Goal: Task Accomplishment & Management: Use online tool/utility

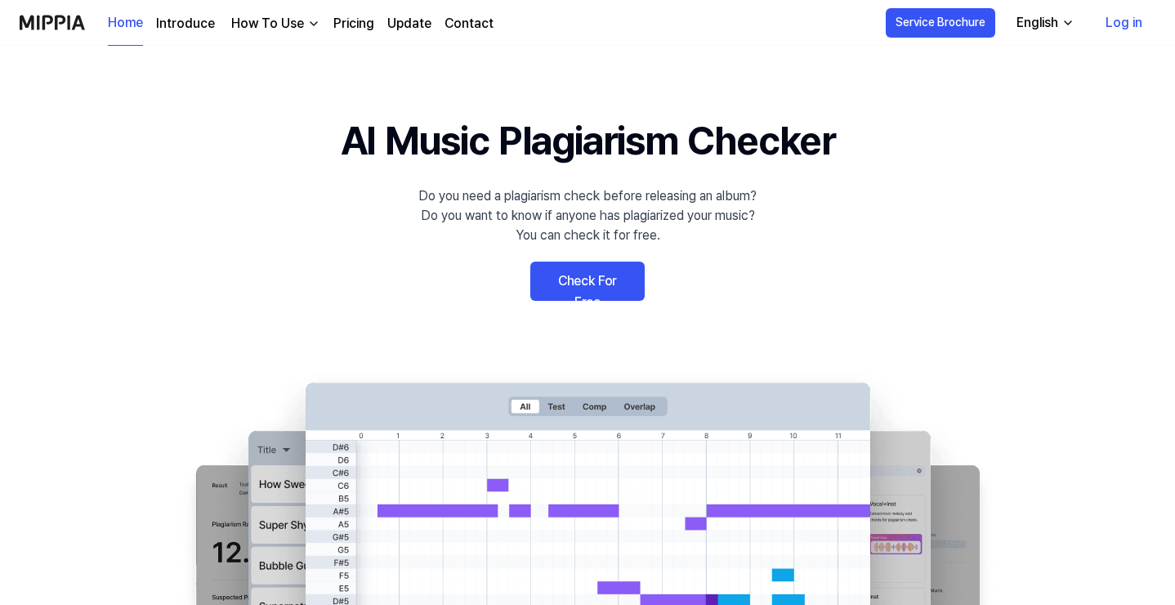
click at [575, 277] on link "Check For Free" at bounding box center [587, 280] width 114 height 39
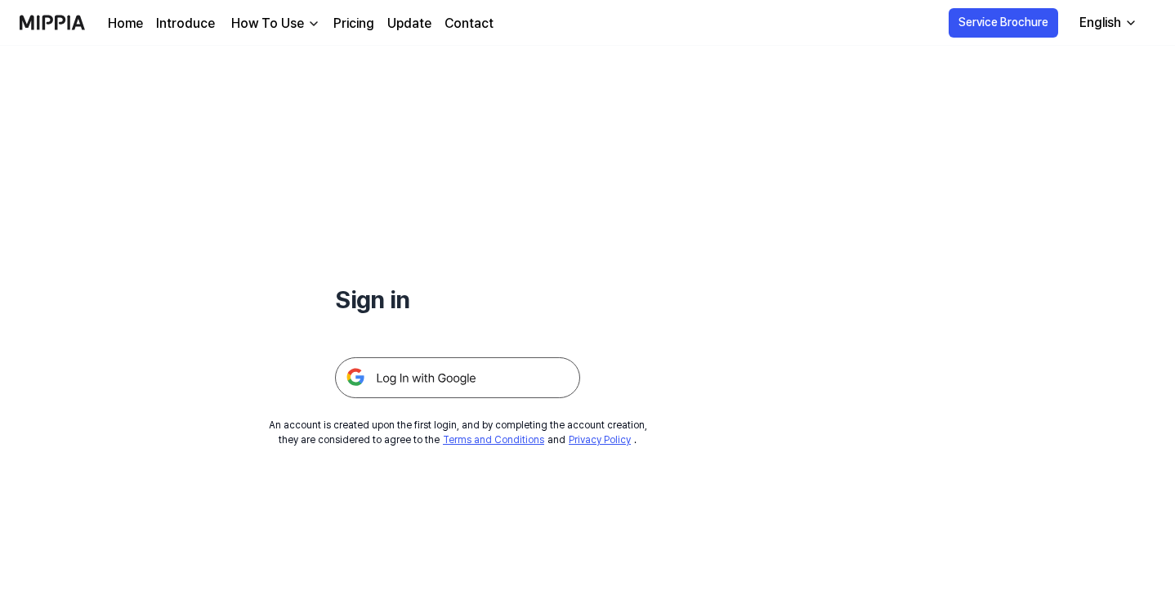
click at [491, 372] on img at bounding box center [457, 377] width 245 height 41
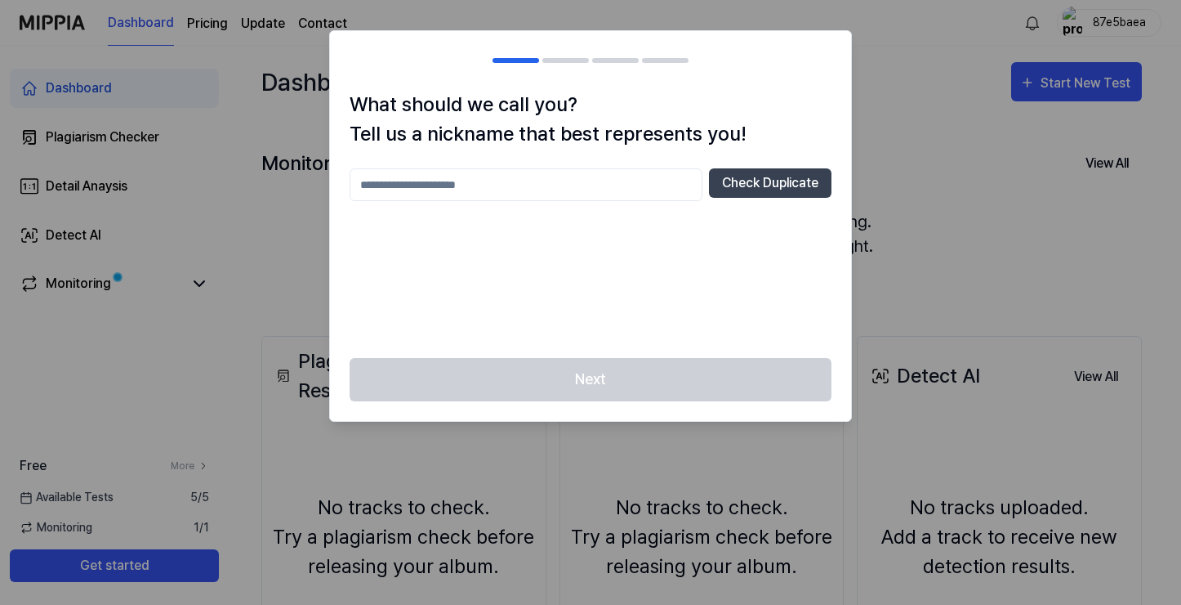
click at [568, 184] on input "text" at bounding box center [526, 184] width 353 height 33
type input "*****"
click at [787, 173] on button "Check Duplicate" at bounding box center [770, 182] width 123 height 29
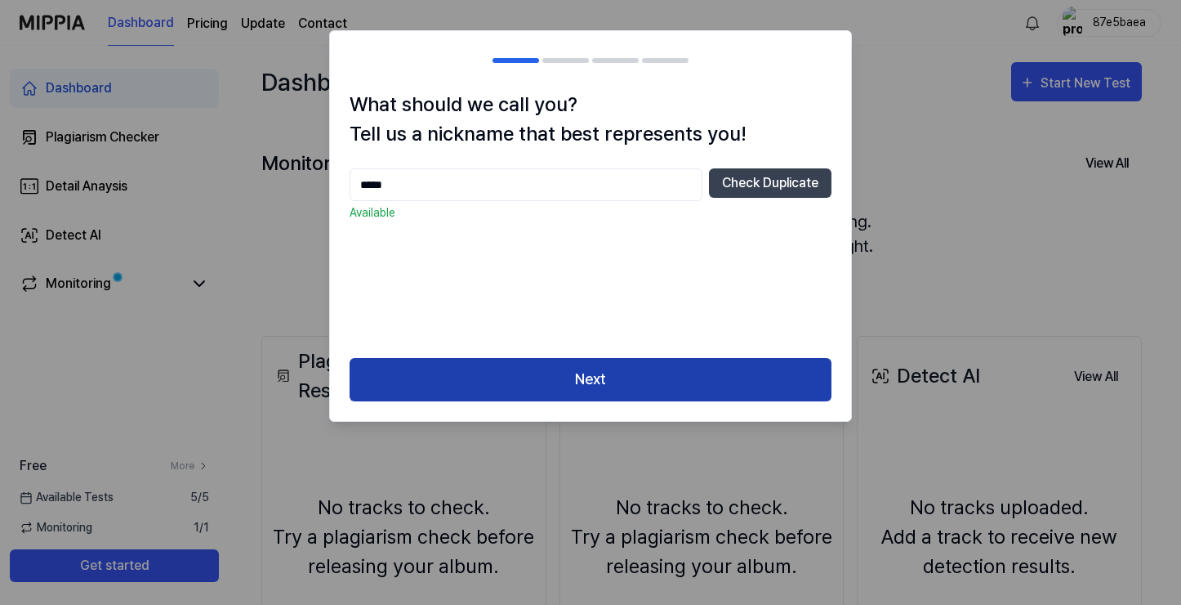
click at [627, 372] on button "Next" at bounding box center [591, 379] width 482 height 43
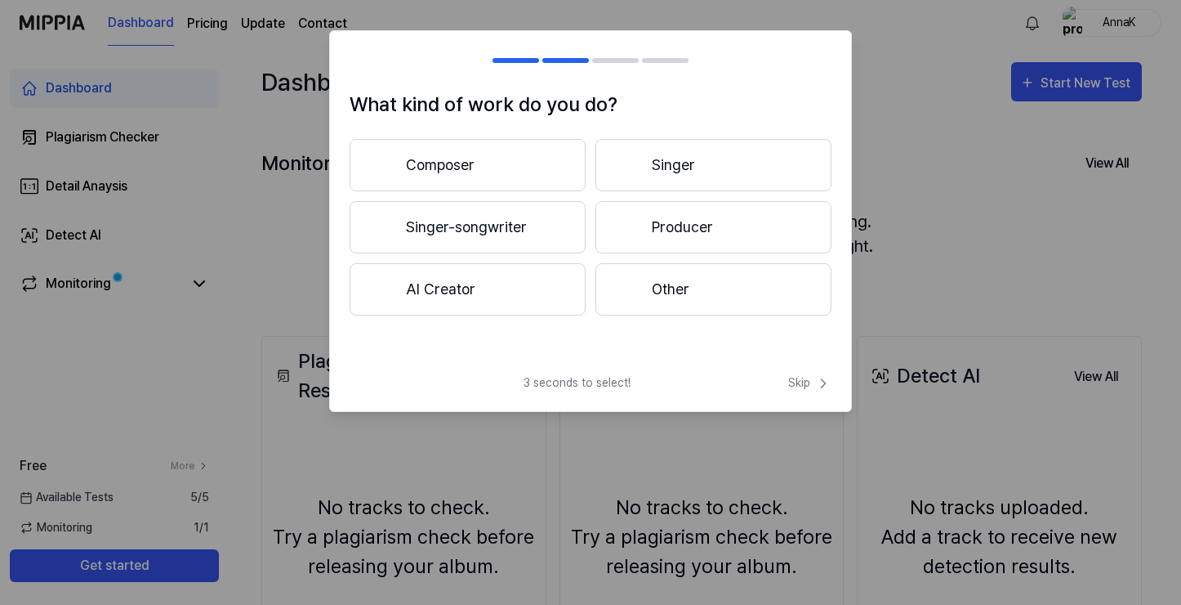
click at [555, 180] on button "Composer" at bounding box center [468, 165] width 236 height 52
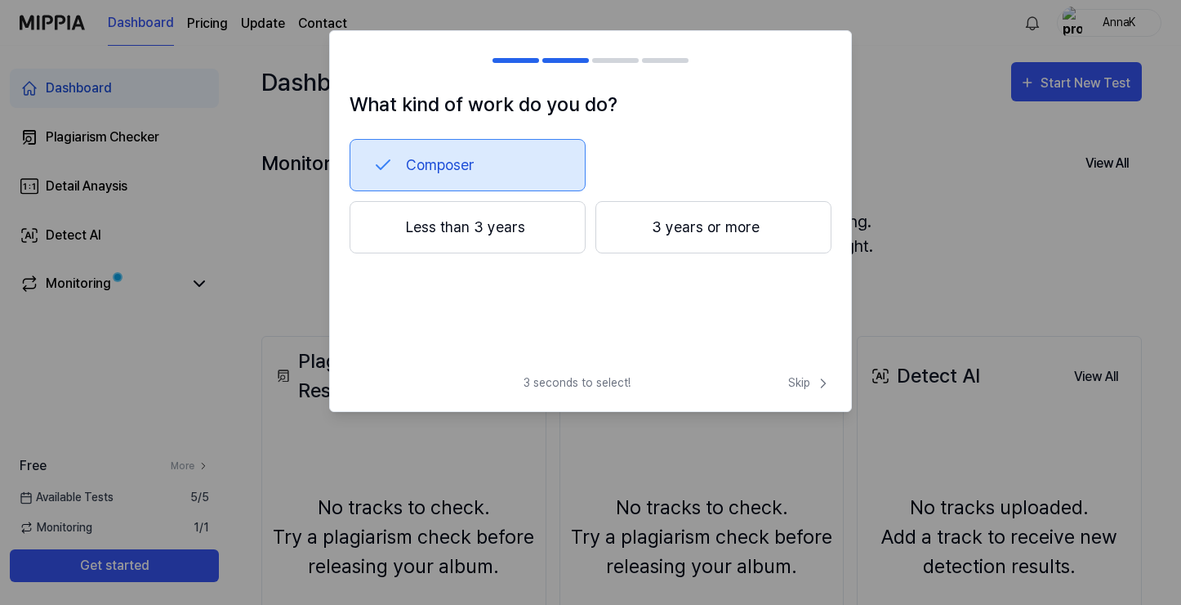
click at [623, 225] on div at bounding box center [629, 227] width 20 height 20
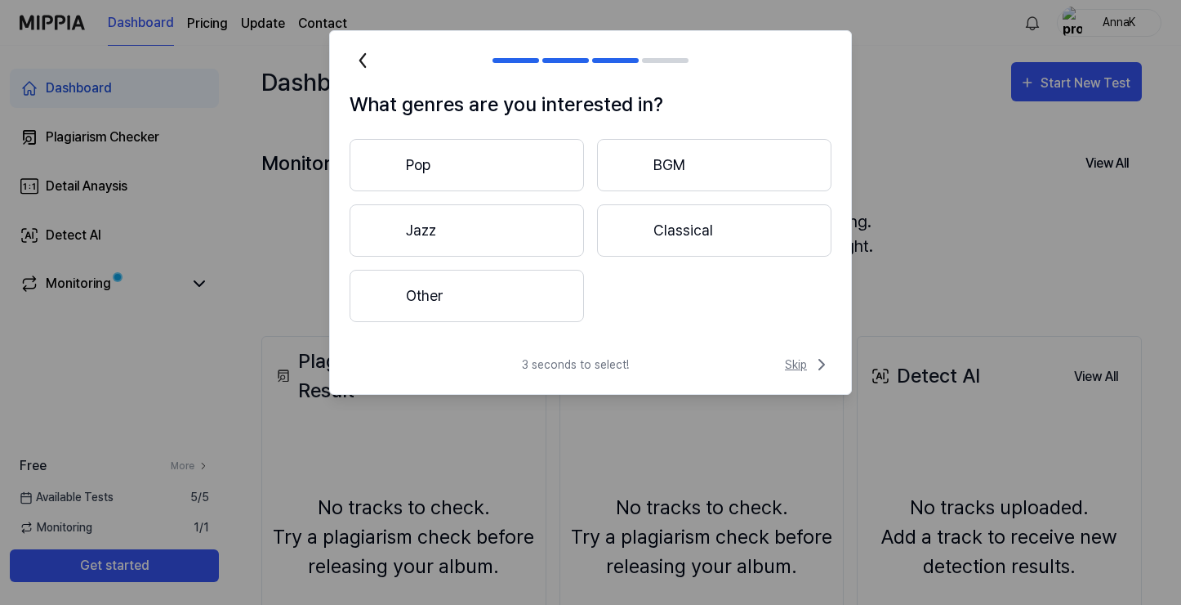
click at [787, 361] on span "Skip" at bounding box center [808, 365] width 47 height 20
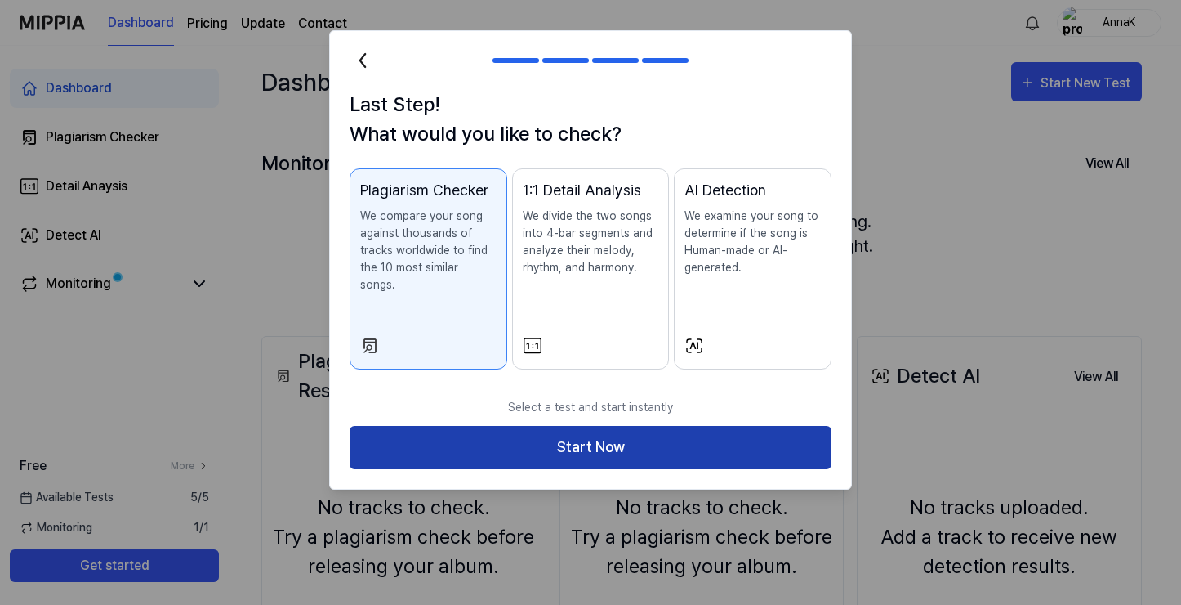
click at [577, 439] on button "Start Now" at bounding box center [591, 447] width 482 height 43
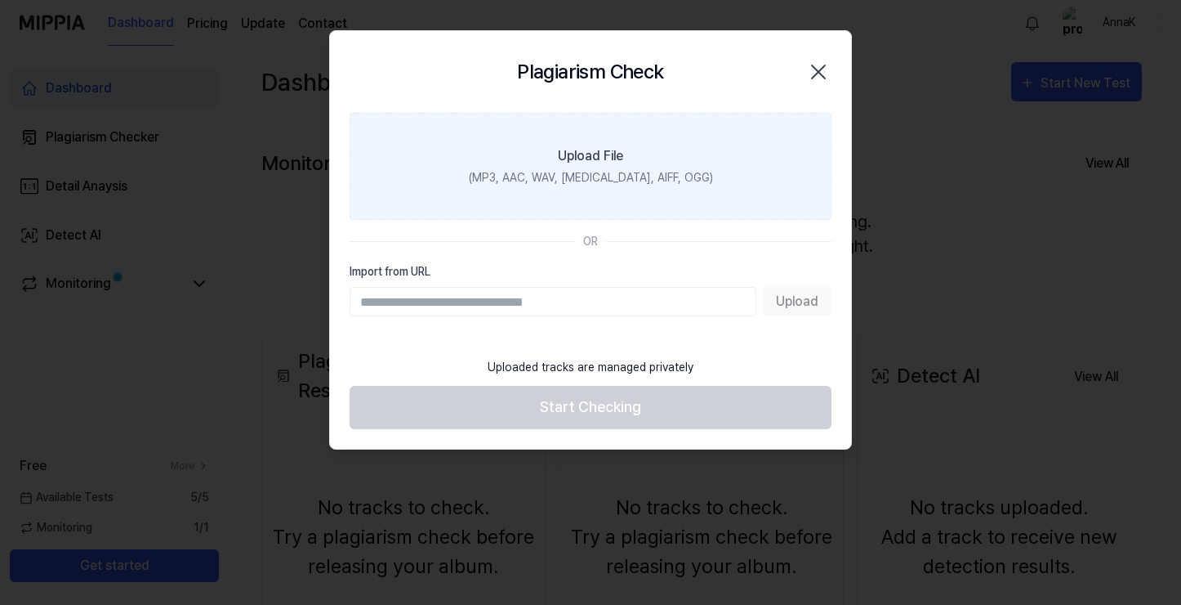
click at [540, 179] on div "(MP3, AAC, WAV, FLAC, AIFF, OGG)" at bounding box center [591, 177] width 244 height 17
click at [0, 0] on input "Upload File (MP3, AAC, WAV, FLAC, AIFF, OGG)" at bounding box center [0, 0] width 0 height 0
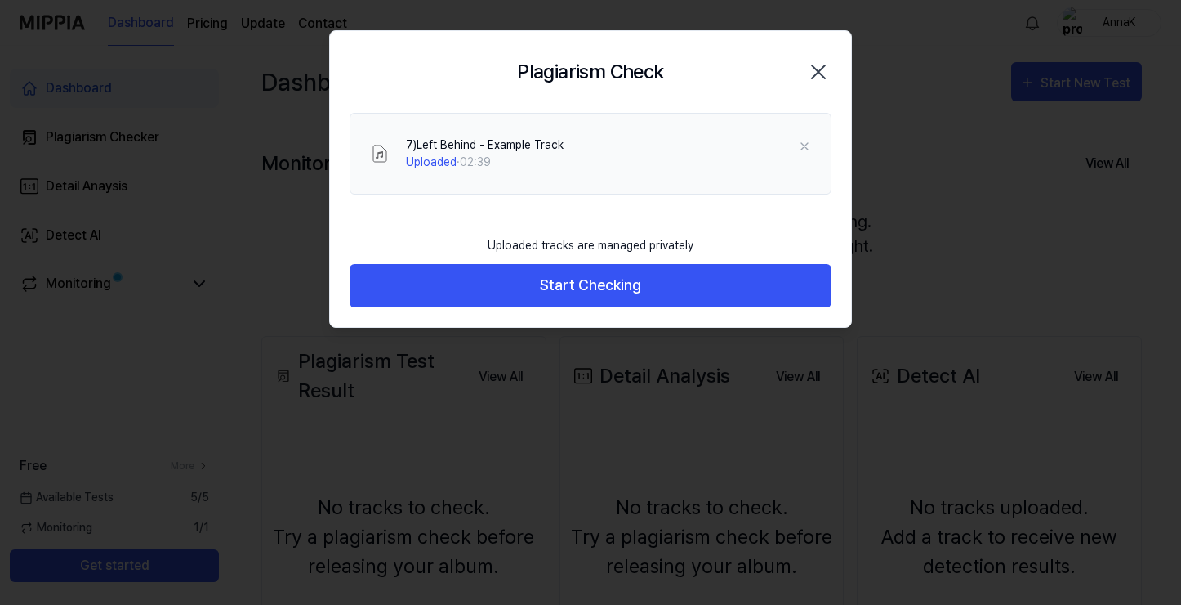
click at [818, 73] on icon "button" at bounding box center [818, 71] width 13 height 13
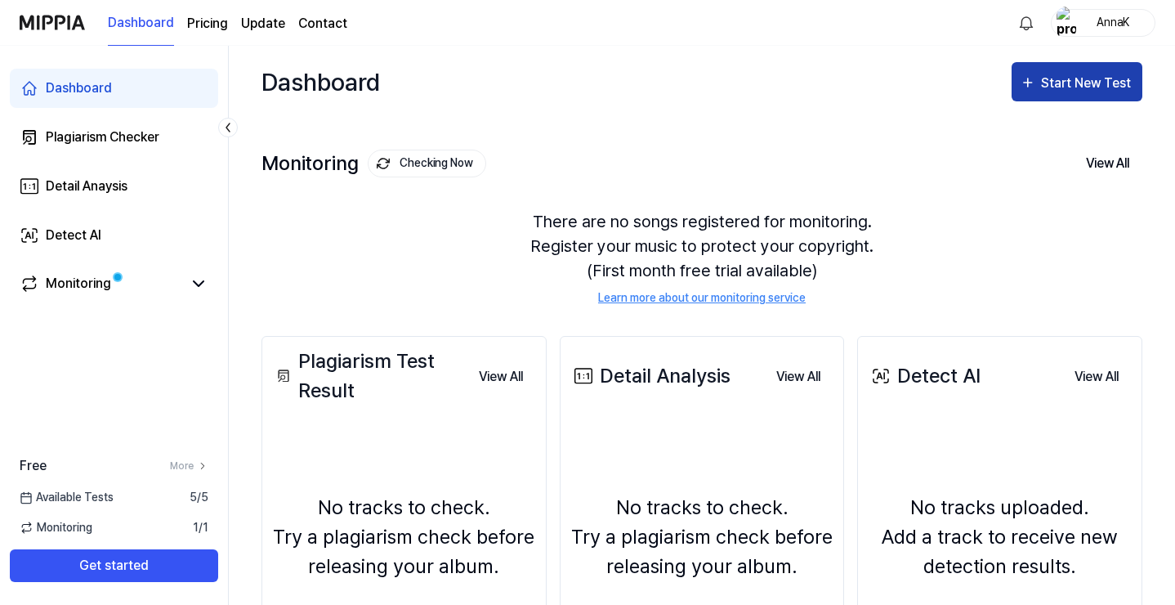
click at [1049, 78] on div "Start New Test" at bounding box center [1087, 83] width 93 height 21
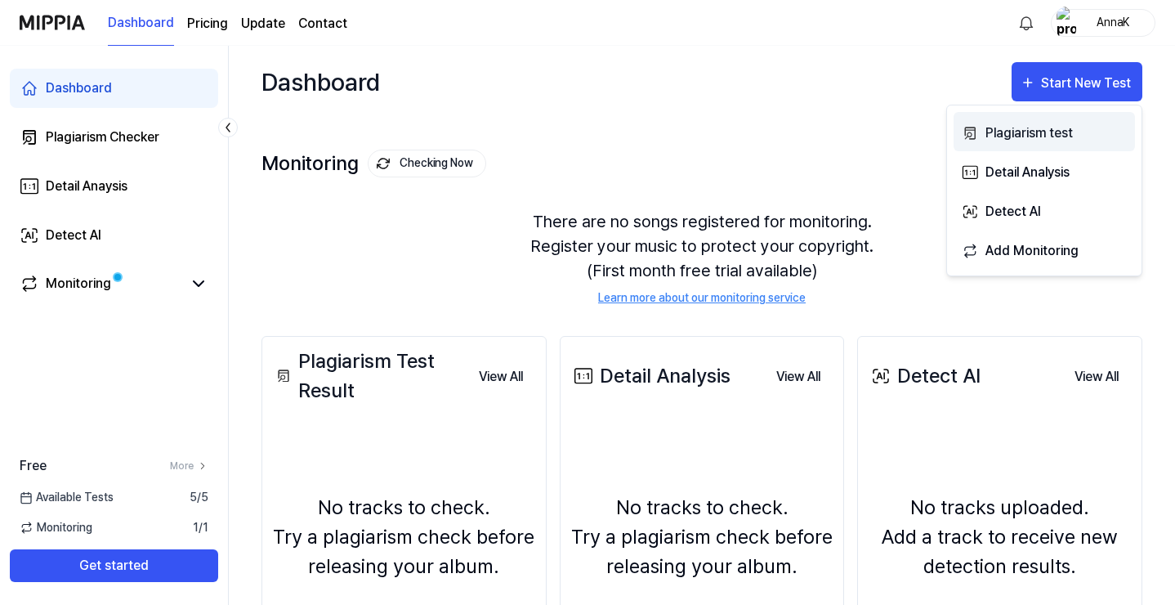
click at [995, 140] on div "Plagiarism test" at bounding box center [1056, 133] width 142 height 21
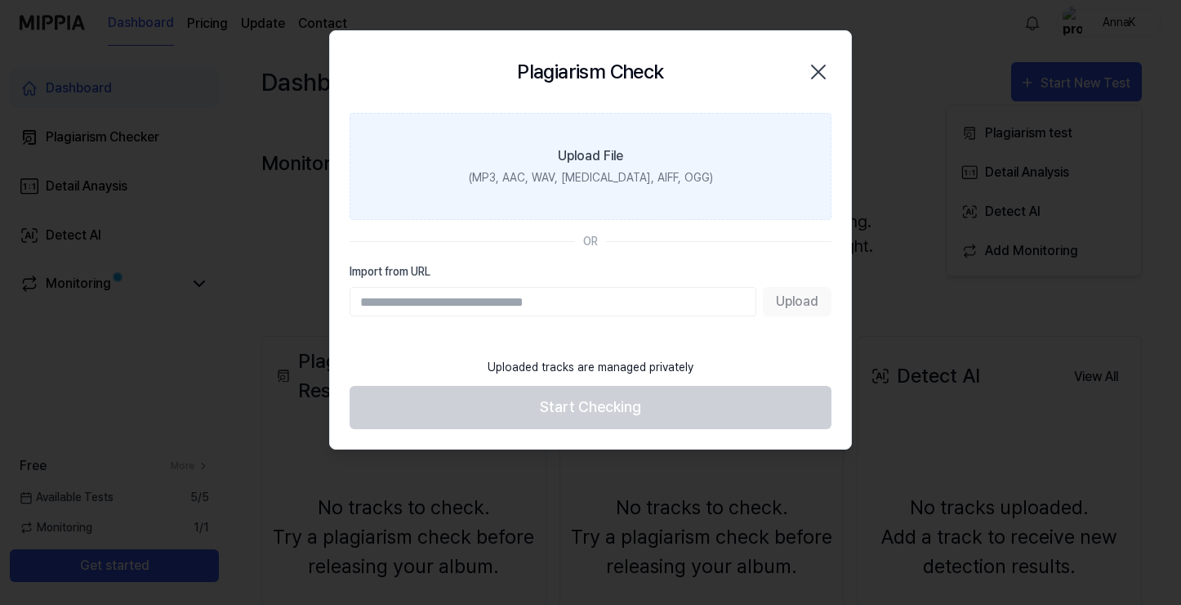
click at [608, 172] on div "(MP3, AAC, WAV, FLAC, AIFF, OGG)" at bounding box center [591, 177] width 244 height 17
click at [0, 0] on input "Upload File (MP3, AAC, WAV, FLAC, AIFF, OGG)" at bounding box center [0, 0] width 0 height 0
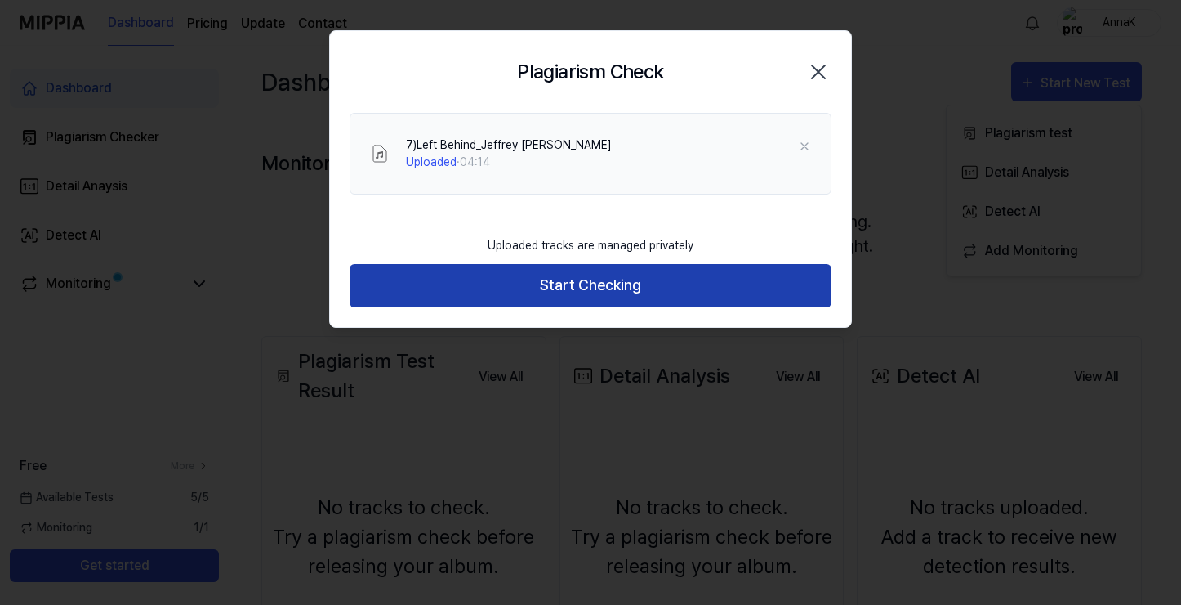
click at [573, 273] on button "Start Checking" at bounding box center [591, 285] width 482 height 43
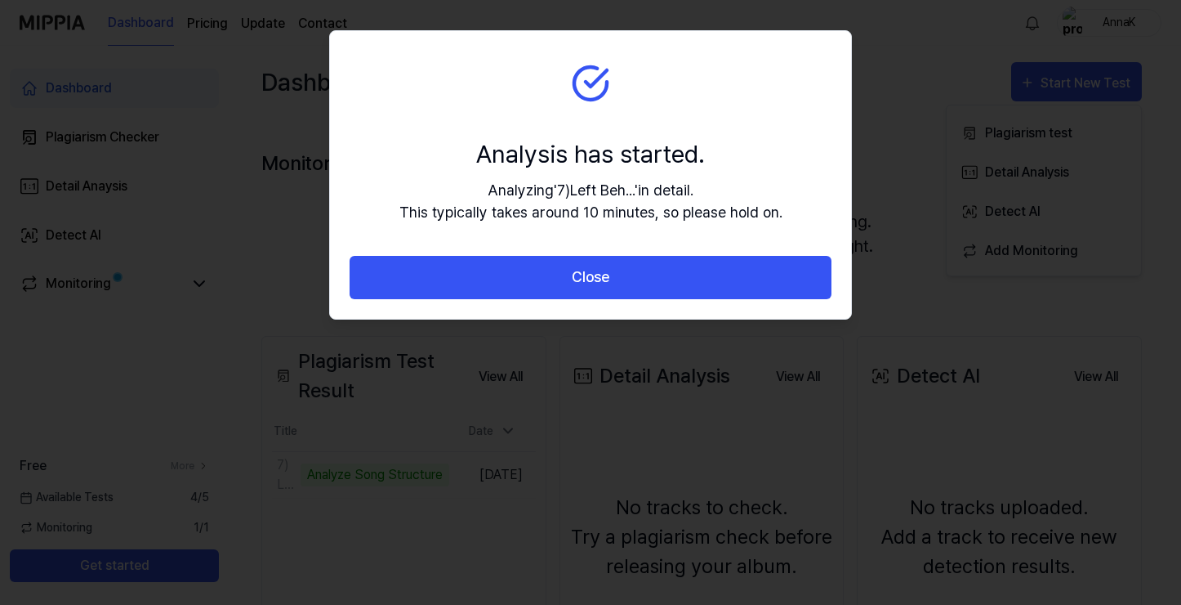
click at [819, 463] on div at bounding box center [590, 302] width 1181 height 605
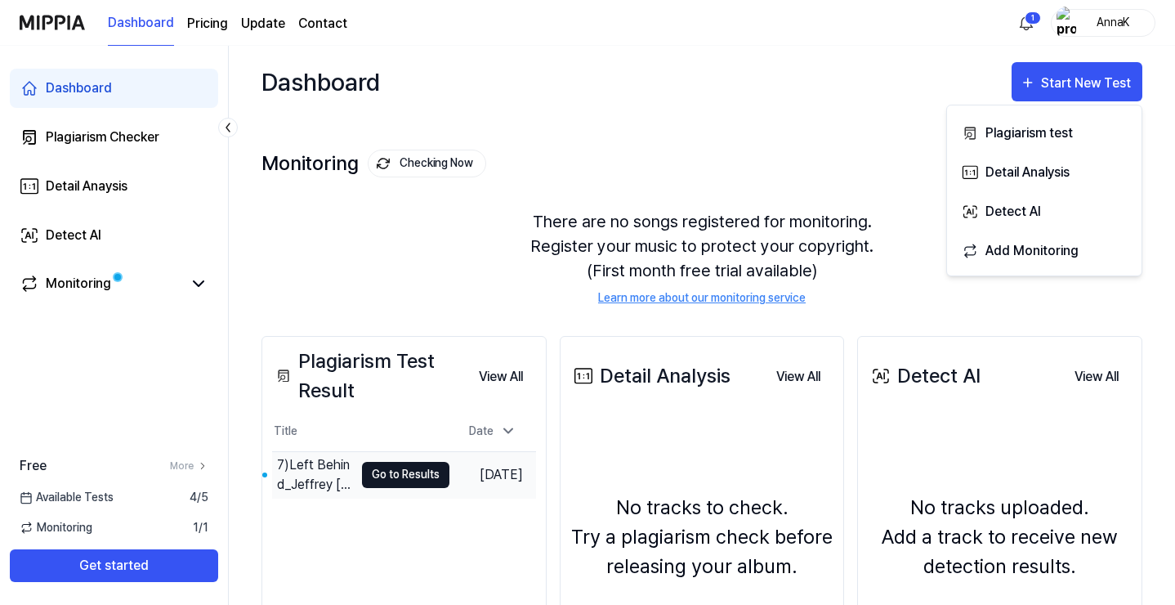
click at [399, 475] on button "Go to Results" at bounding box center [405, 475] width 87 height 26
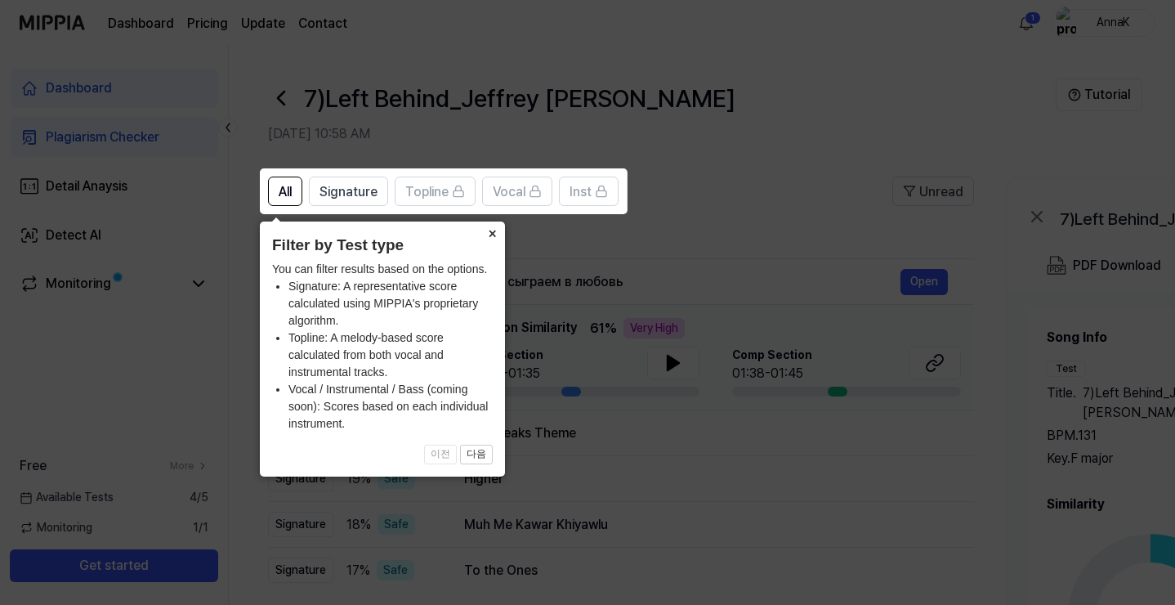
click at [488, 233] on button "×" at bounding box center [492, 232] width 26 height 23
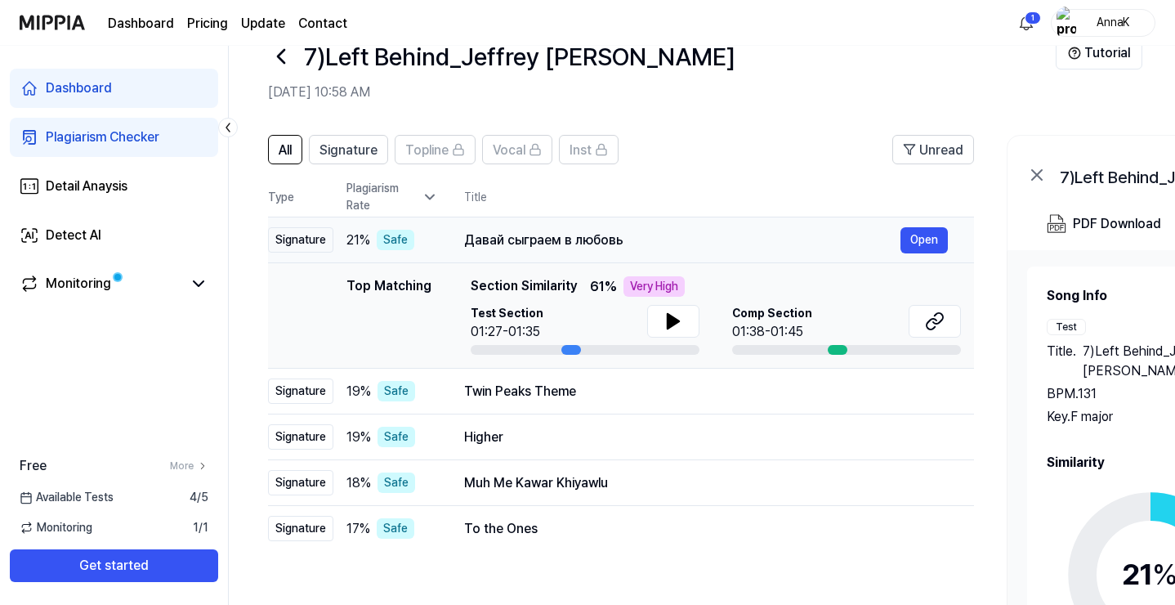
scroll to position [60, 0]
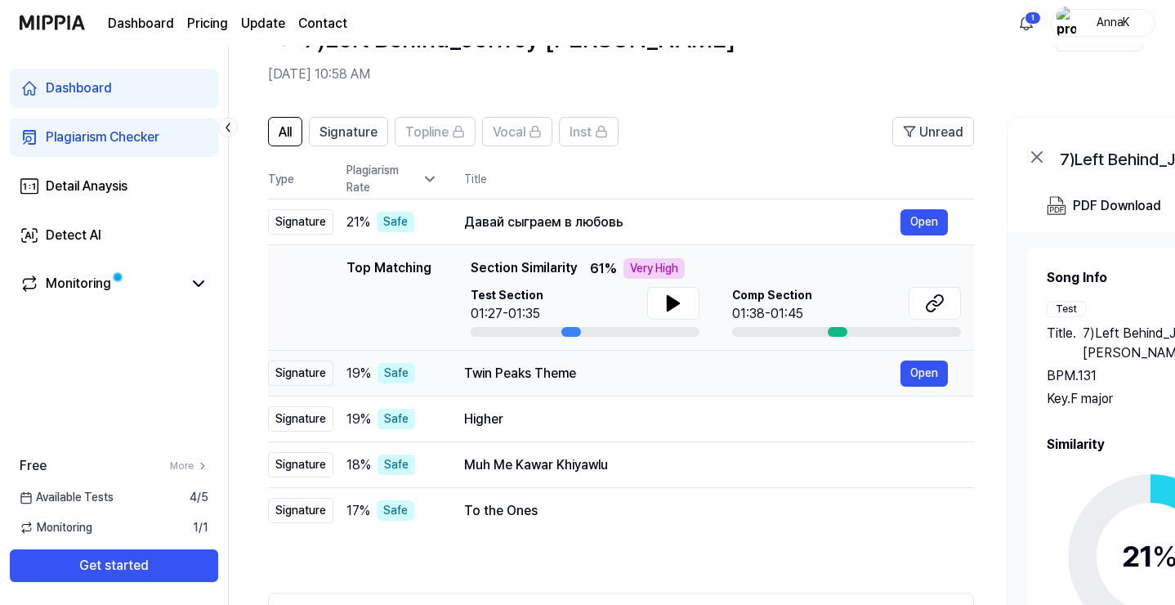
click at [623, 364] on div "Twin Peaks Theme" at bounding box center [682, 374] width 436 height 20
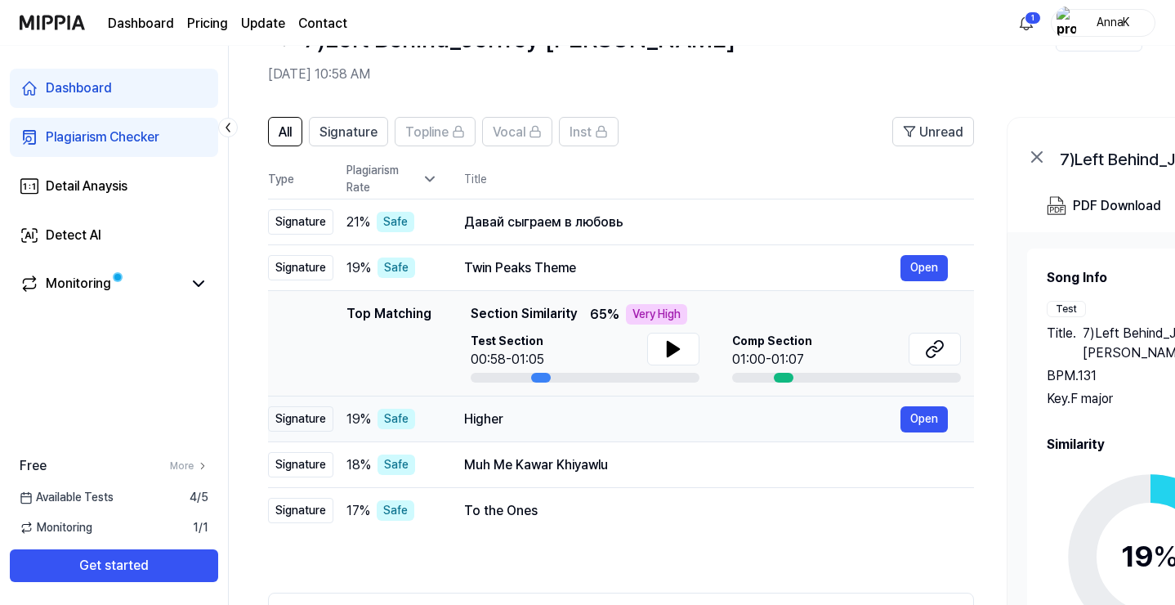
click at [635, 410] on div "Higher" at bounding box center [682, 419] width 436 height 20
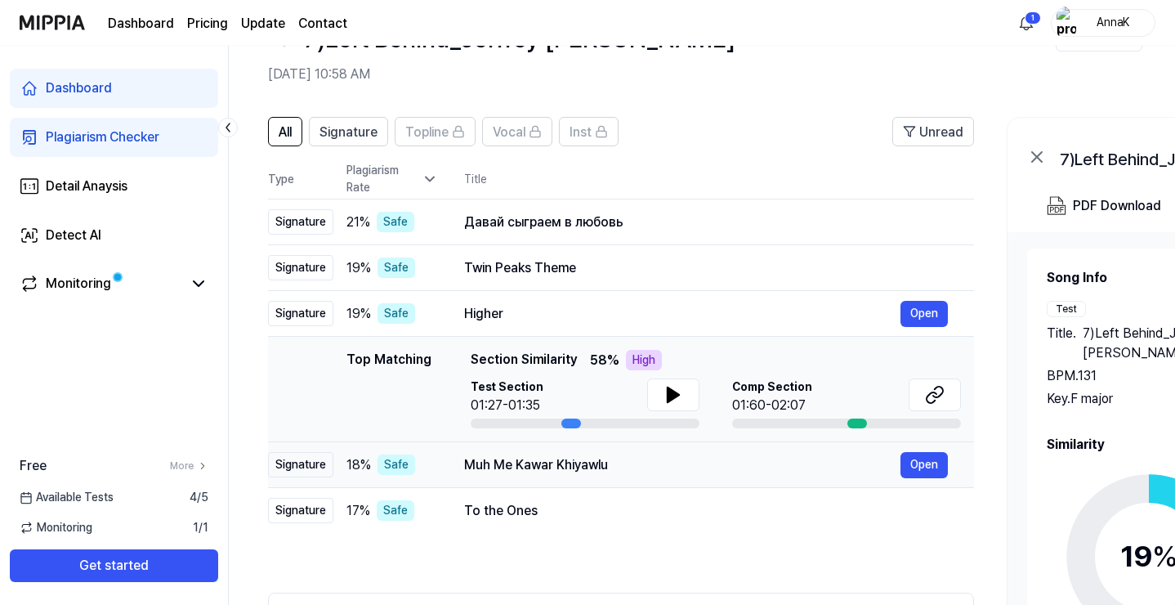
click at [645, 462] on div "Muh Me Kawar Khiyawlu" at bounding box center [682, 465] width 436 height 20
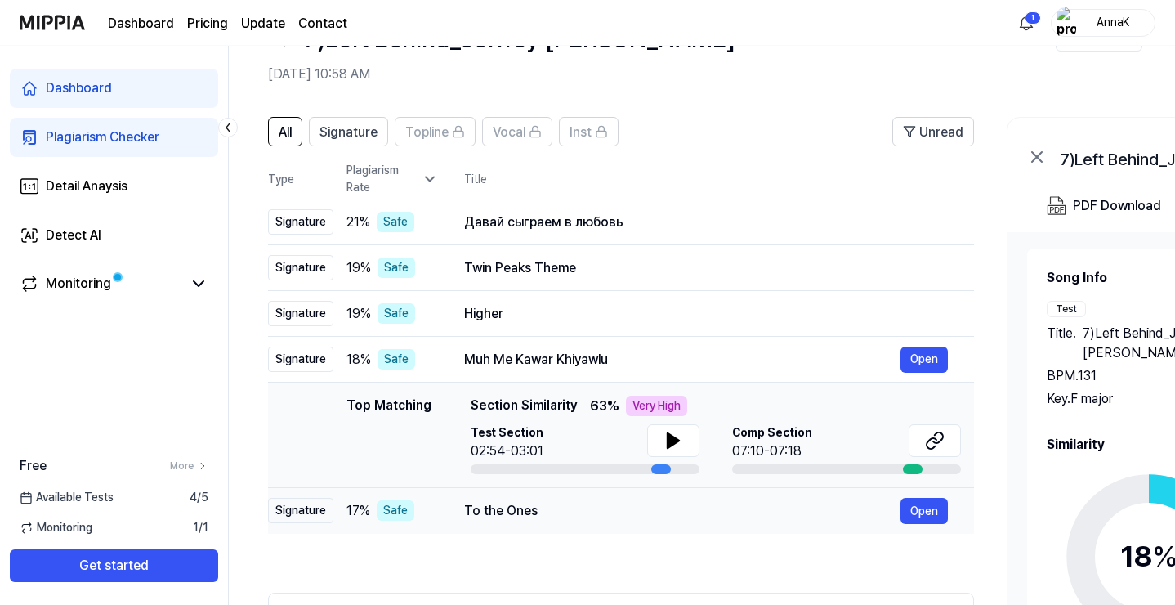
click at [606, 506] on div "To the Ones" at bounding box center [682, 511] width 436 height 20
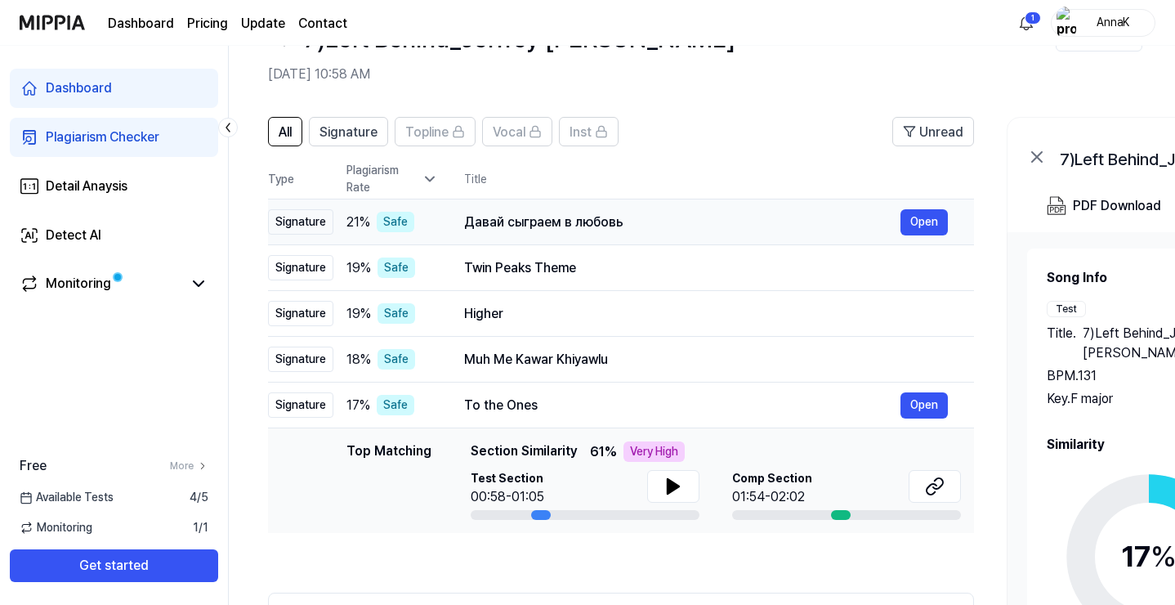
click at [651, 211] on div "Давай сыграем в любовь Open" at bounding box center [706, 222] width 484 height 26
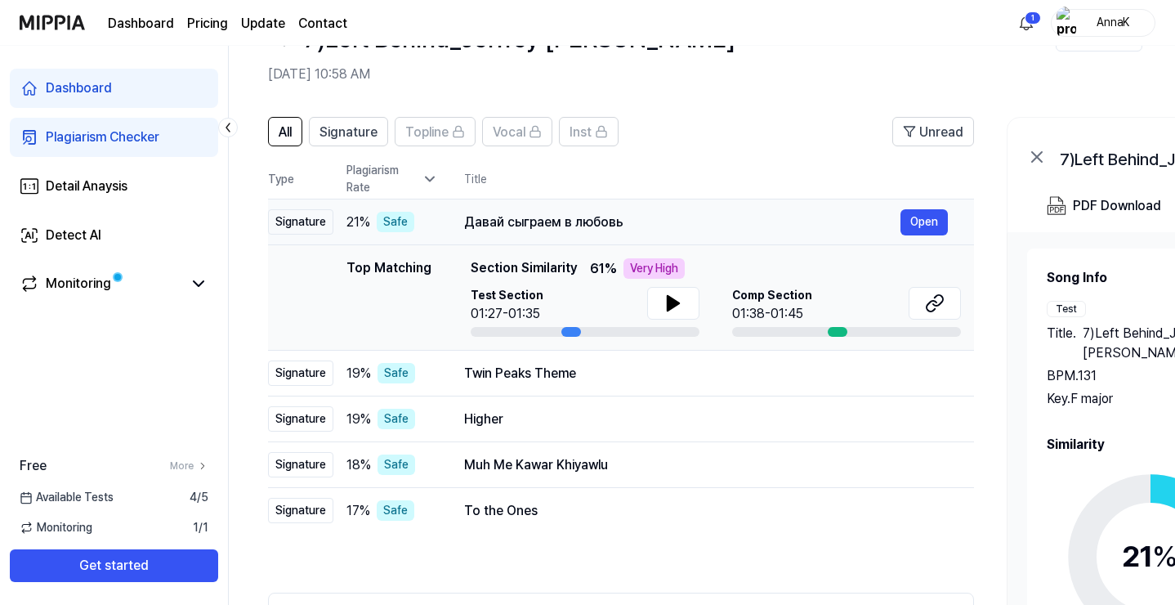
click at [404, 222] on div "Safe" at bounding box center [396, 222] width 38 height 20
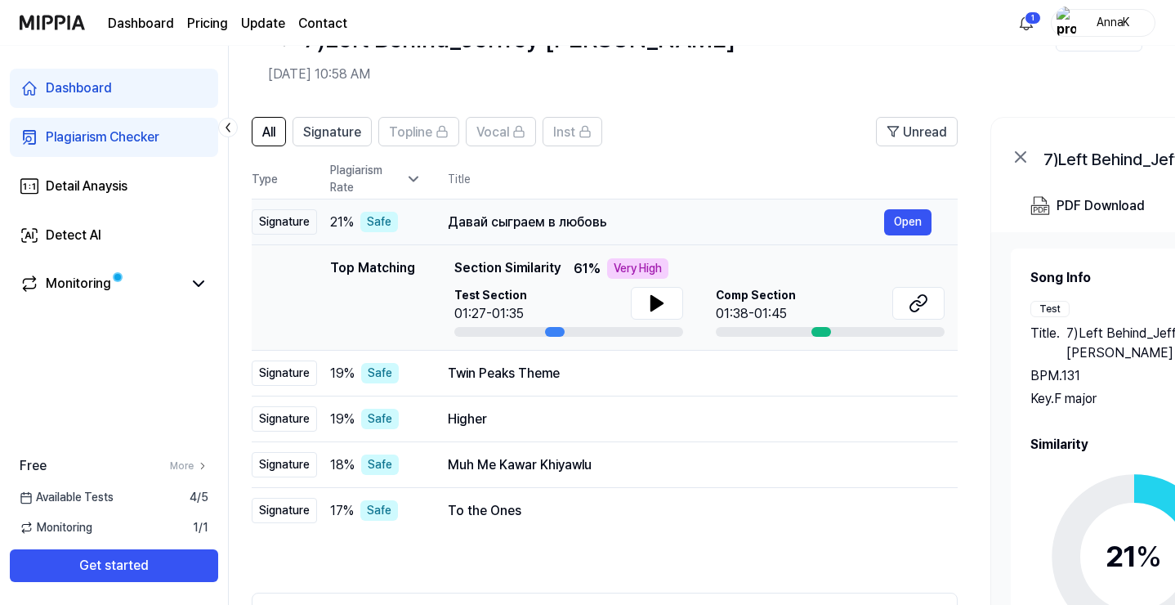
scroll to position [0, 0]
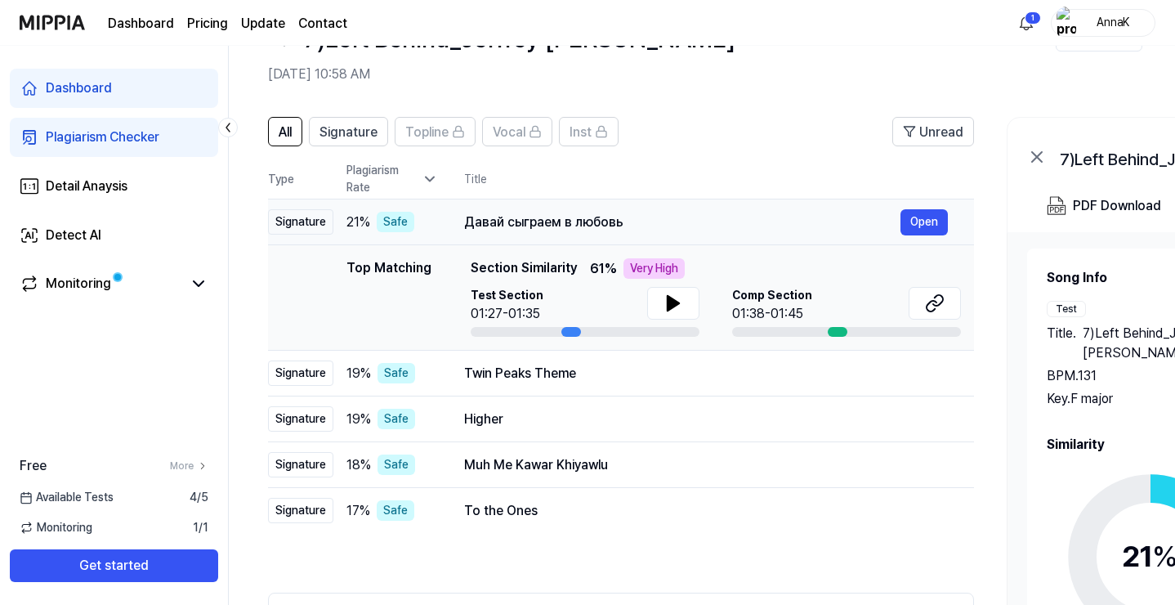
drag, startPoint x: 413, startPoint y: 221, endPoint x: 443, endPoint y: 221, distance: 30.2
click at [443, 221] on tr "Signature 21 % Safe Давай сыграем в любовь Open" at bounding box center [621, 222] width 706 height 46
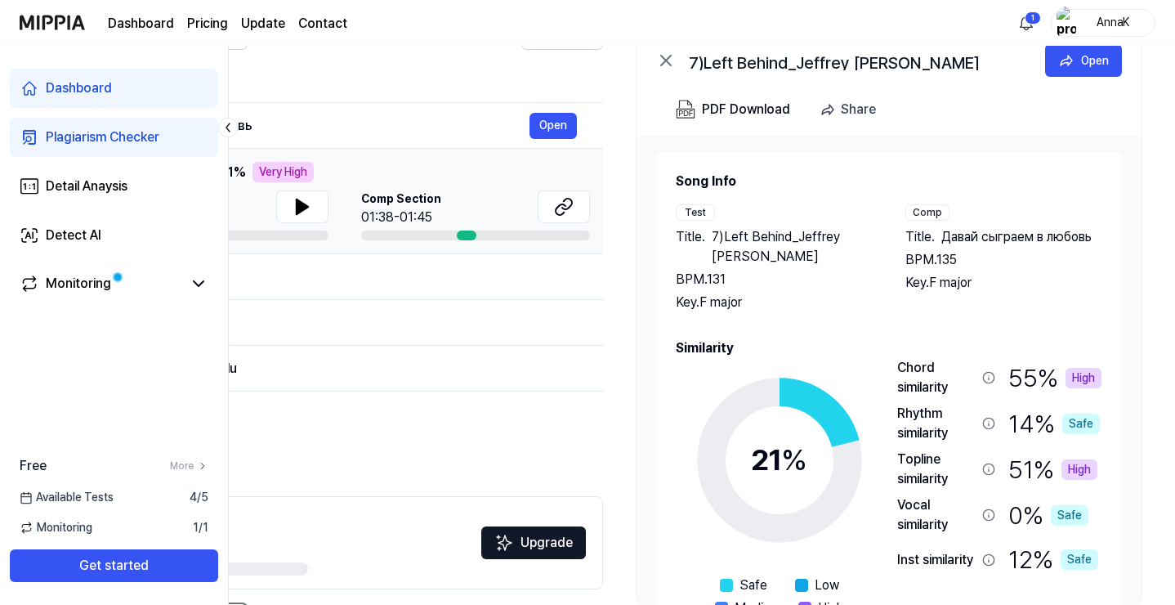
scroll to position [152, 0]
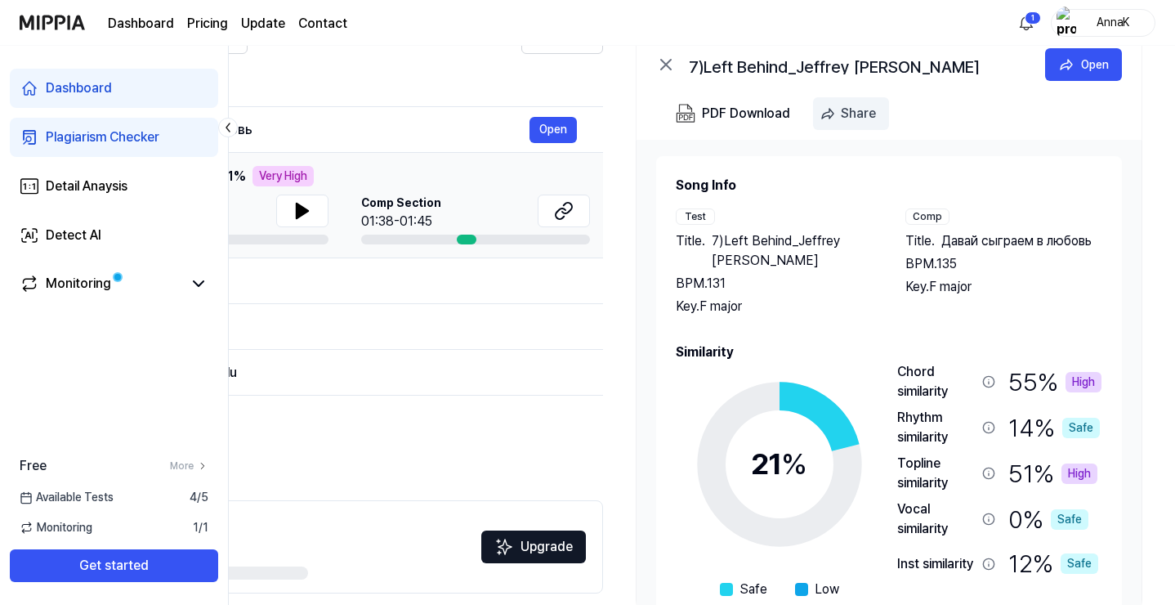
click at [841, 115] on div "Share" at bounding box center [858, 113] width 35 height 21
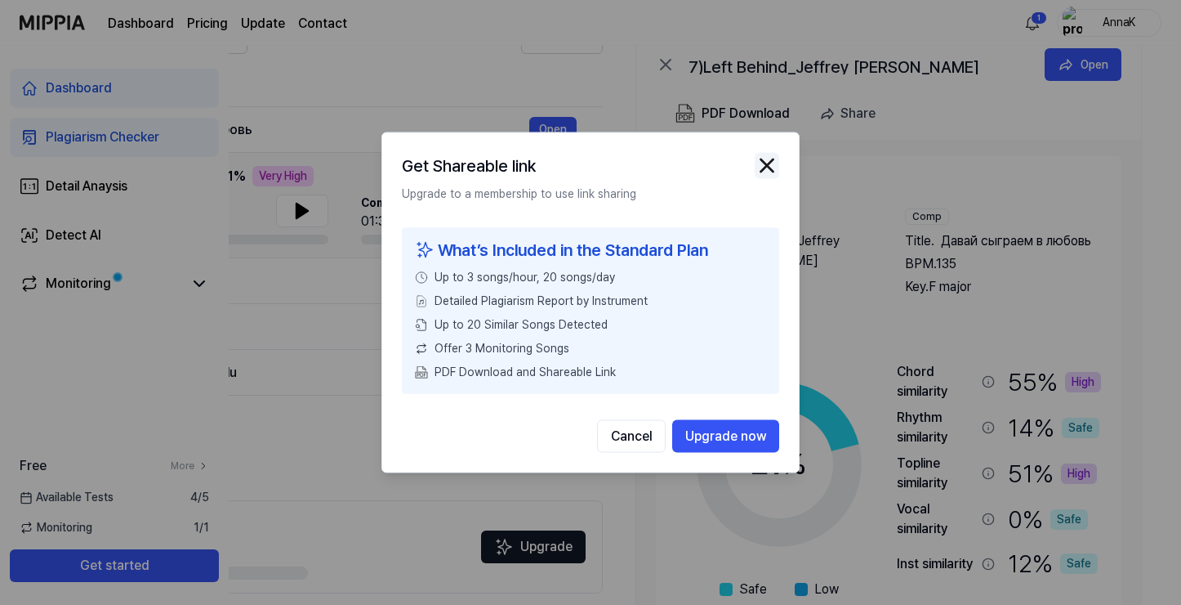
click at [772, 167] on img "button" at bounding box center [767, 166] width 25 height 25
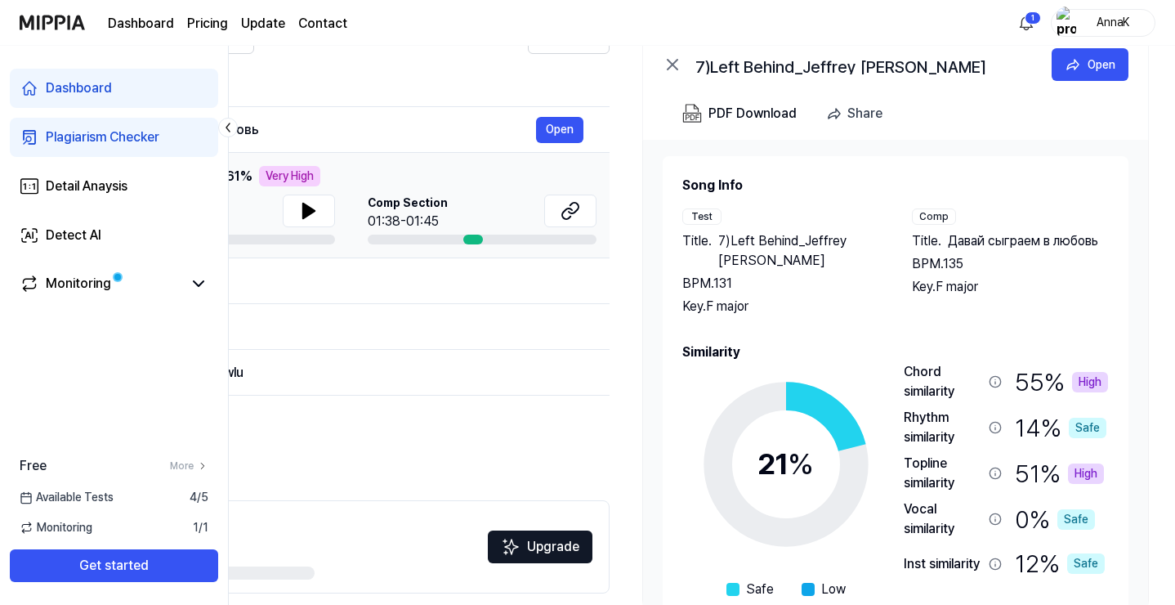
scroll to position [1, 0]
click at [765, 109] on div "PDF Download" at bounding box center [752, 113] width 88 height 21
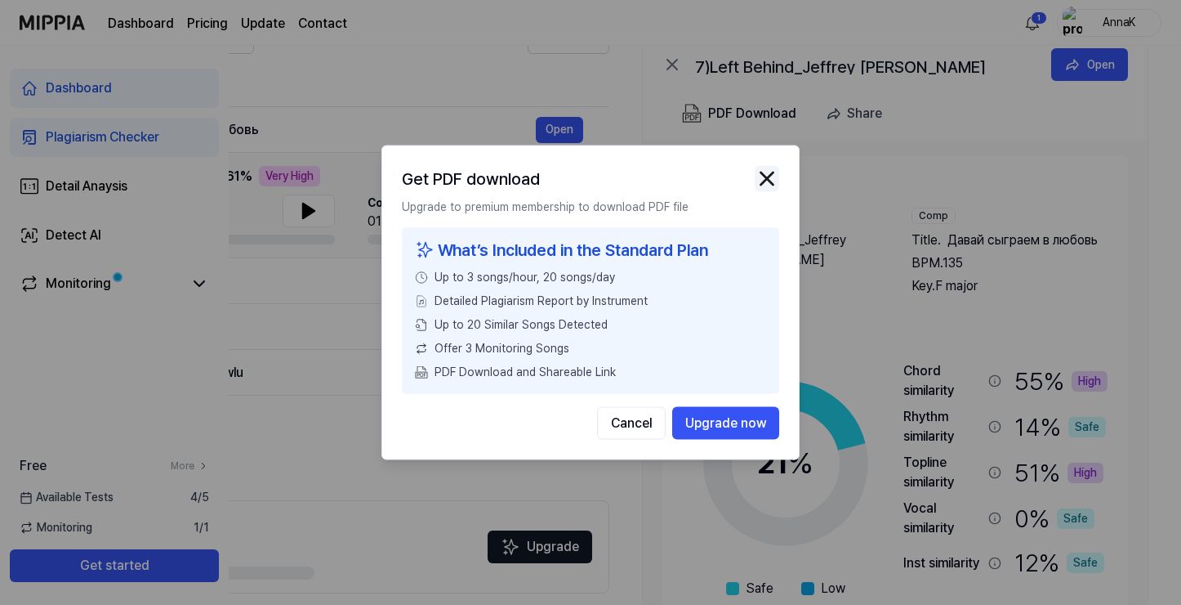
click at [770, 174] on img "button" at bounding box center [767, 179] width 25 height 25
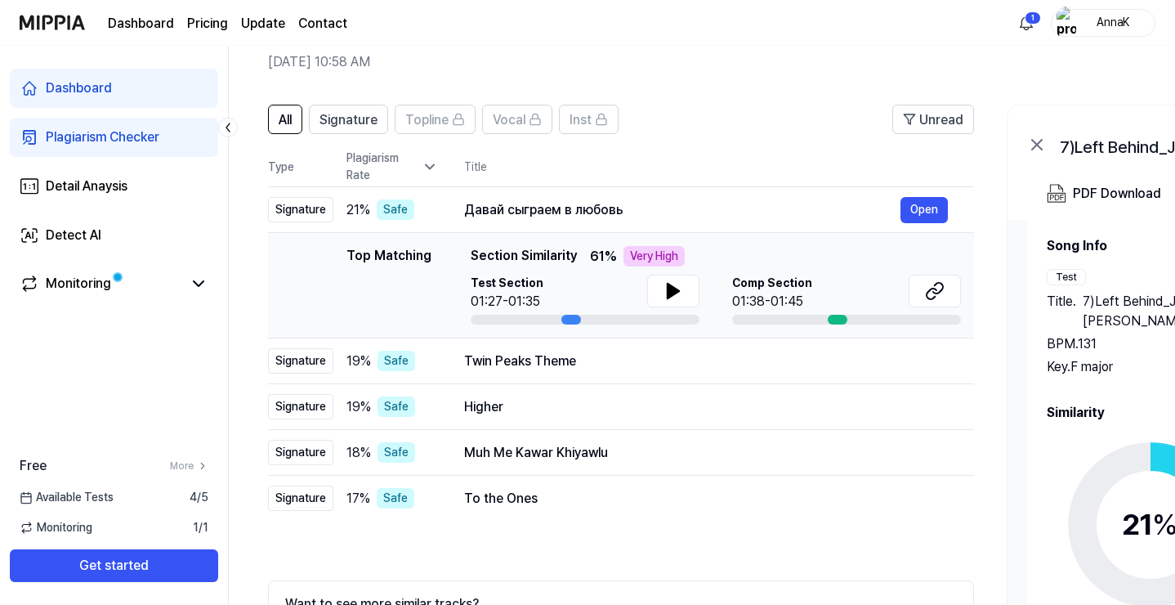
scroll to position [74, 0]
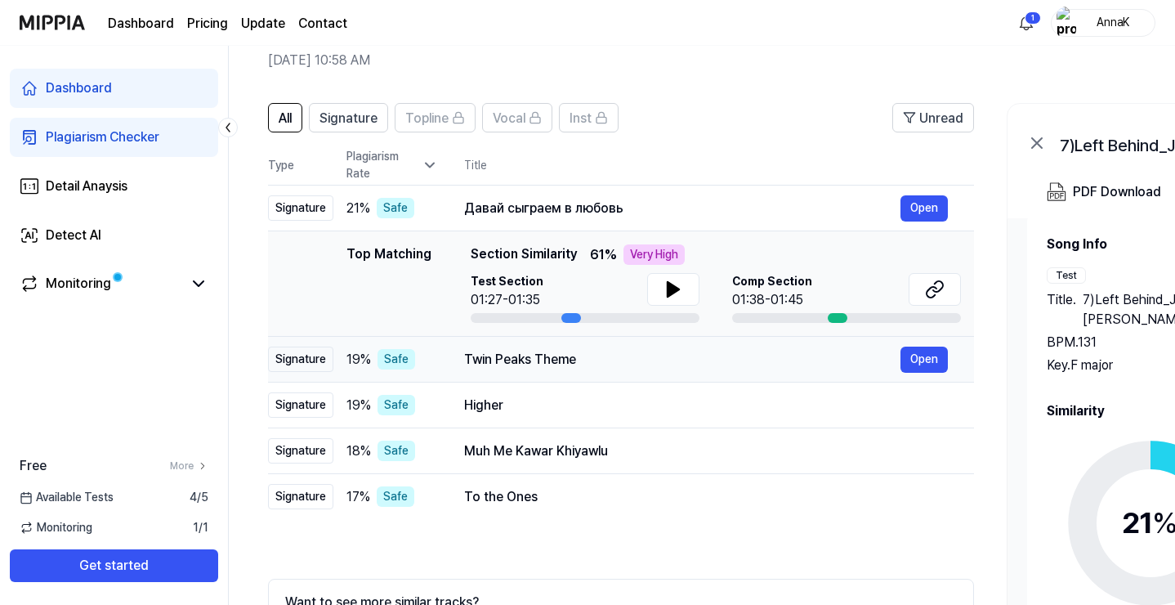
click at [648, 368] on div "Twin Peaks Theme" at bounding box center [682, 360] width 436 height 20
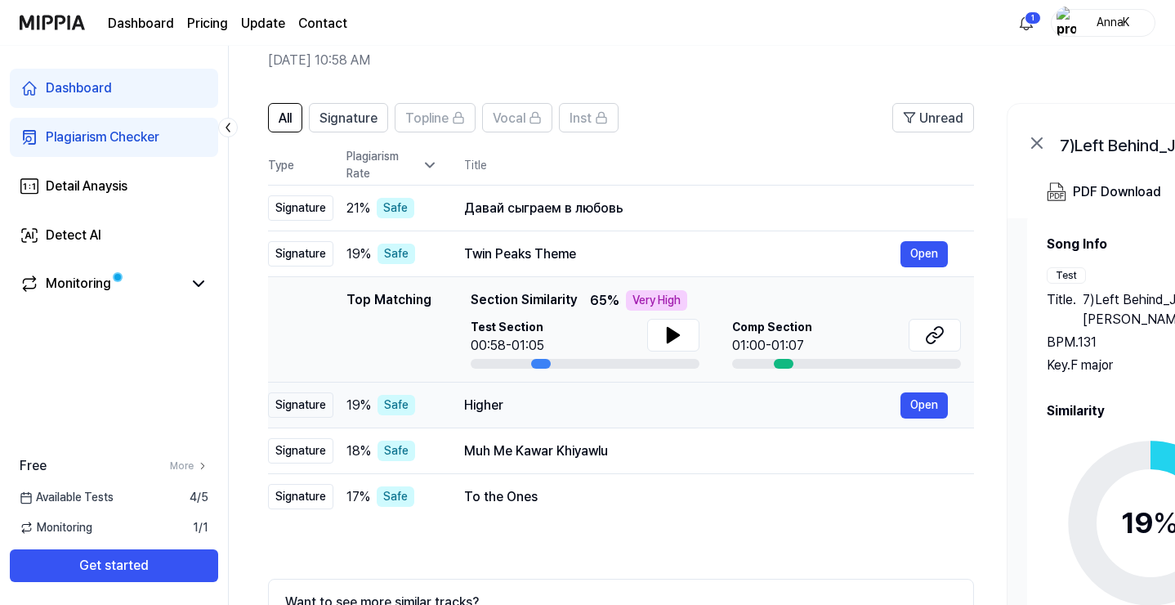
click at [637, 415] on div "Higher Open" at bounding box center [706, 405] width 484 height 26
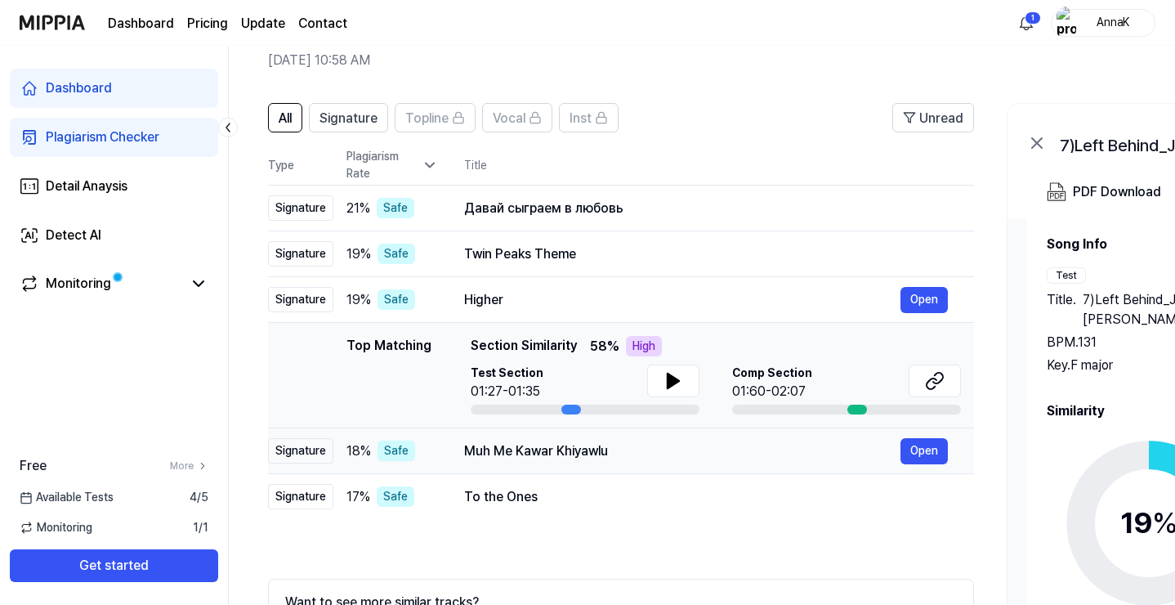
click at [649, 468] on td "Muh Me Kawar Khiyawlu Open" at bounding box center [706, 451] width 536 height 46
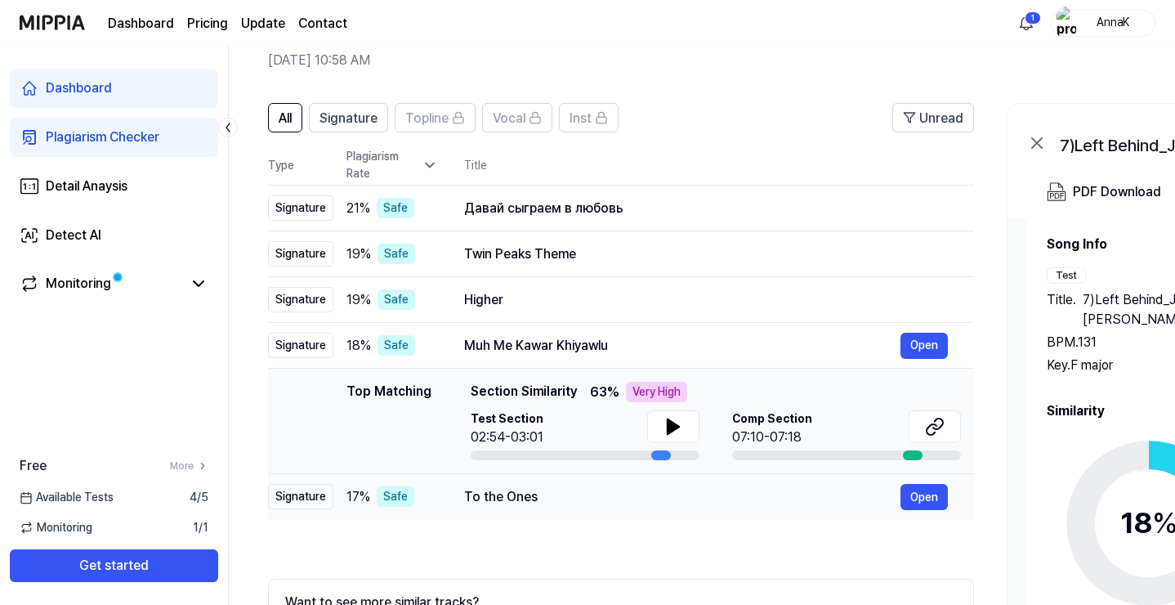
click at [639, 512] on td "To the Ones Open" at bounding box center [706, 497] width 536 height 46
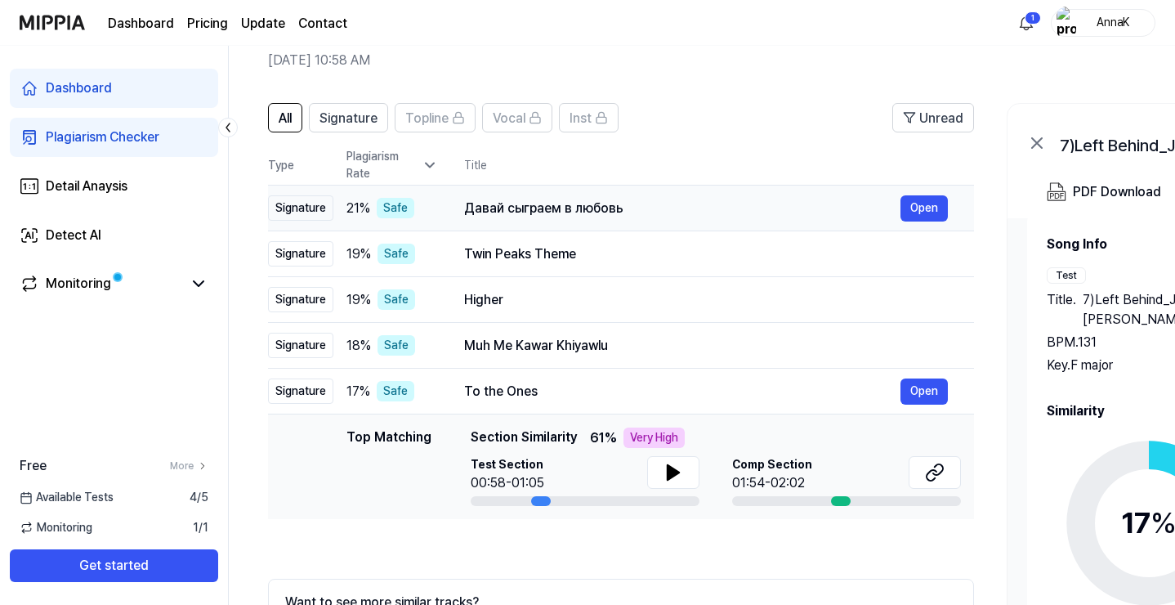
click at [661, 213] on div "Давай сыграем в любовь" at bounding box center [682, 209] width 436 height 20
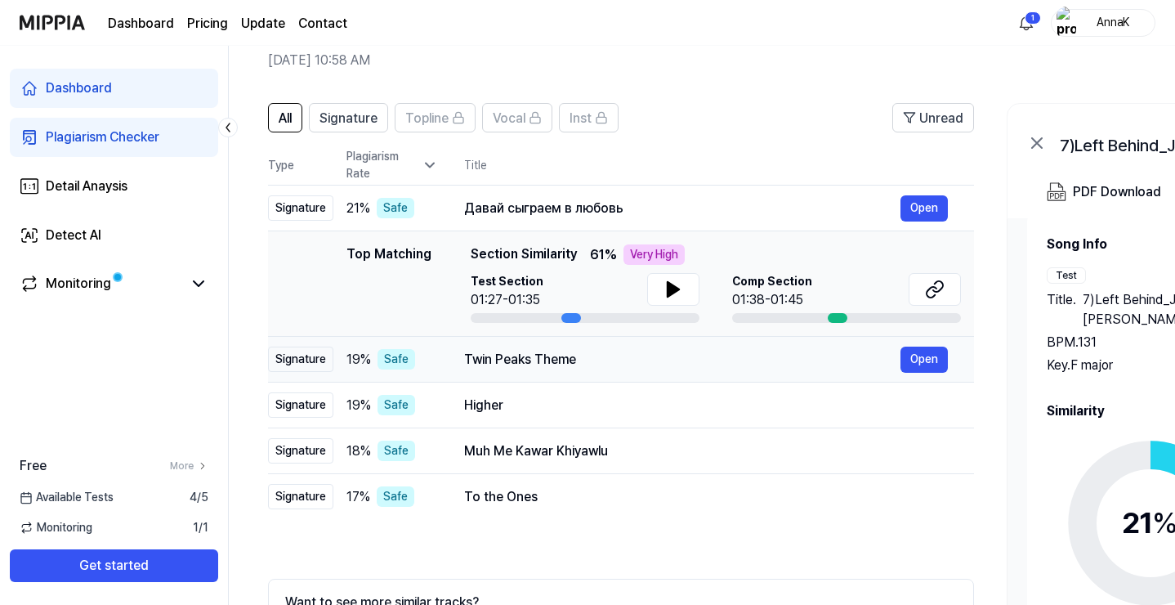
click at [439, 360] on td "Twin Peaks Theme Open" at bounding box center [706, 360] width 536 height 46
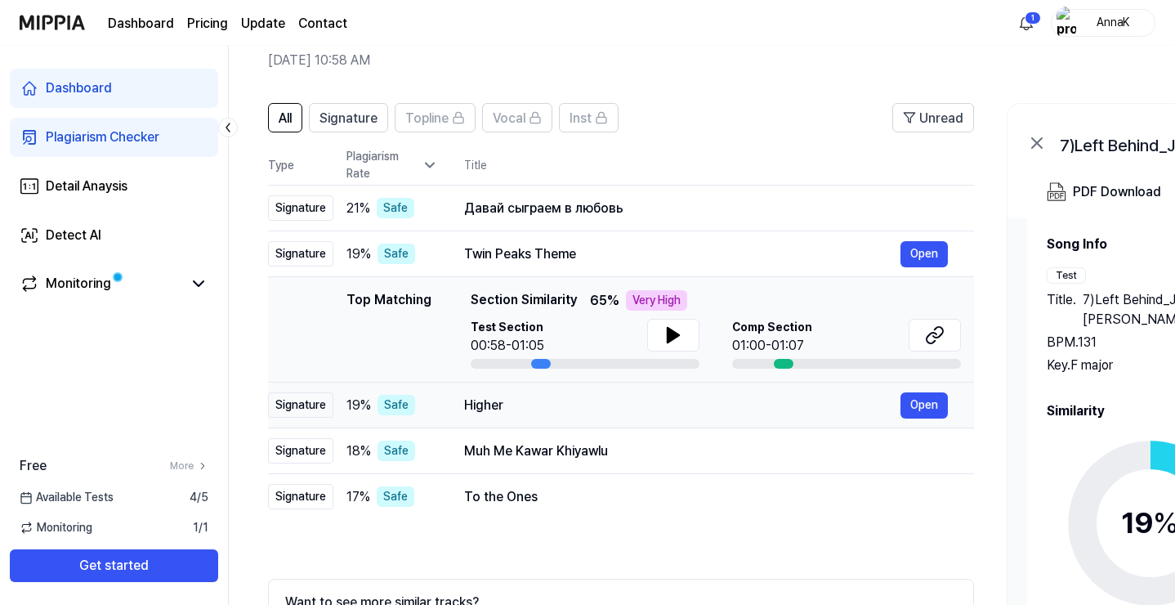
click at [430, 407] on div "19 % Safe" at bounding box center [391, 405] width 91 height 20
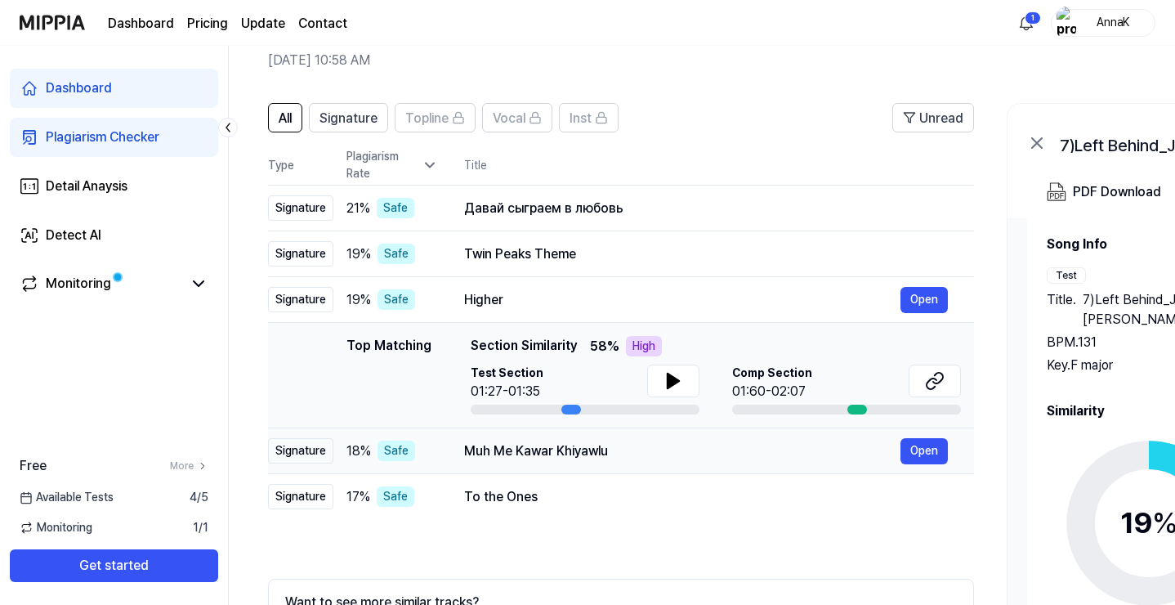
click at [429, 459] on div "18 % Safe" at bounding box center [391, 450] width 91 height 20
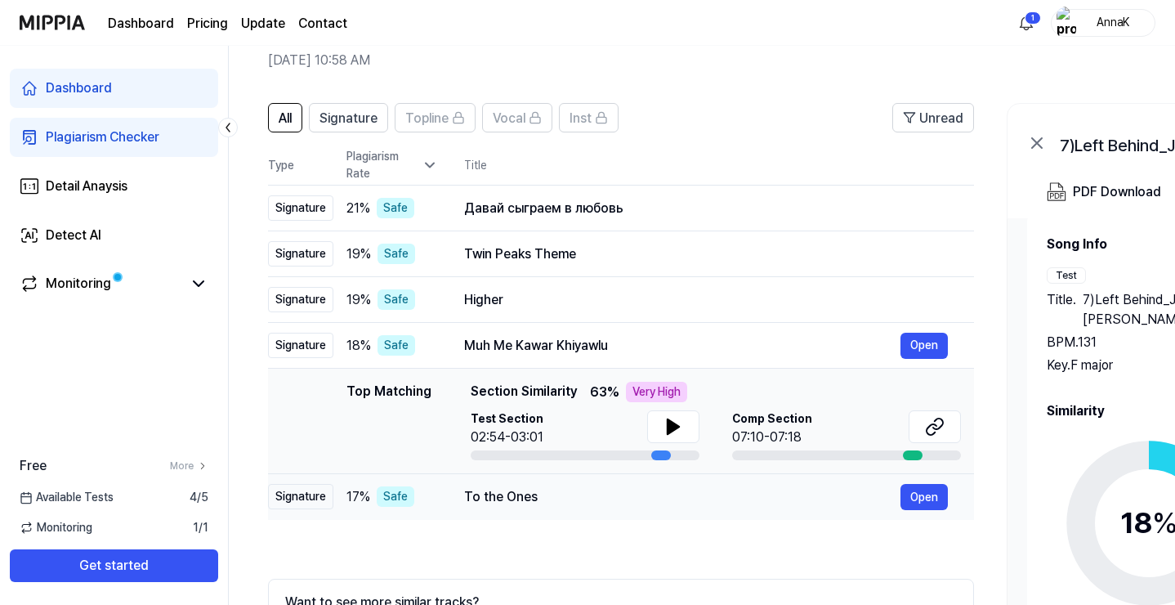
click at [366, 498] on span "17 %" at bounding box center [358, 497] width 24 height 20
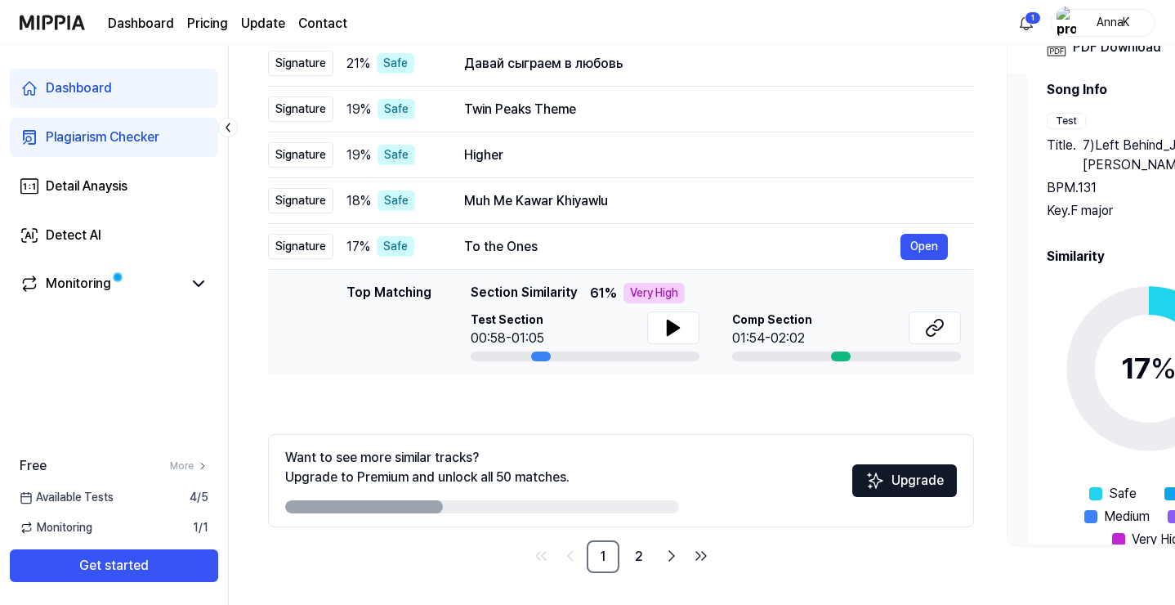
scroll to position [0, 0]
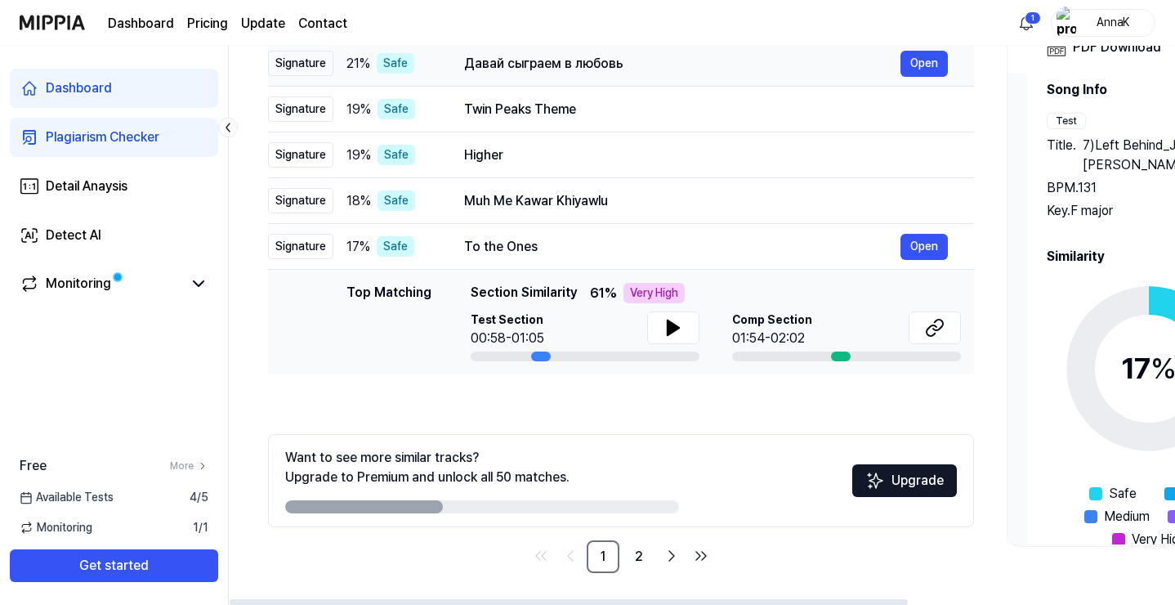
click at [445, 69] on td "Давай сыграем в любовь Open" at bounding box center [706, 64] width 536 height 46
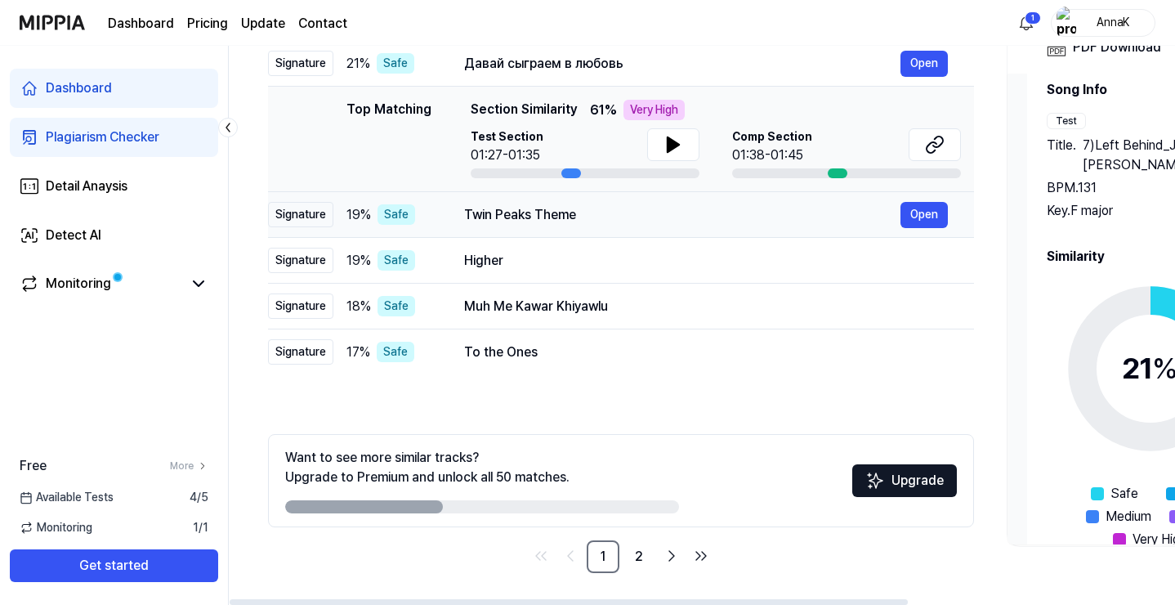
click at [440, 222] on td "Twin Peaks Theme Open" at bounding box center [706, 215] width 536 height 46
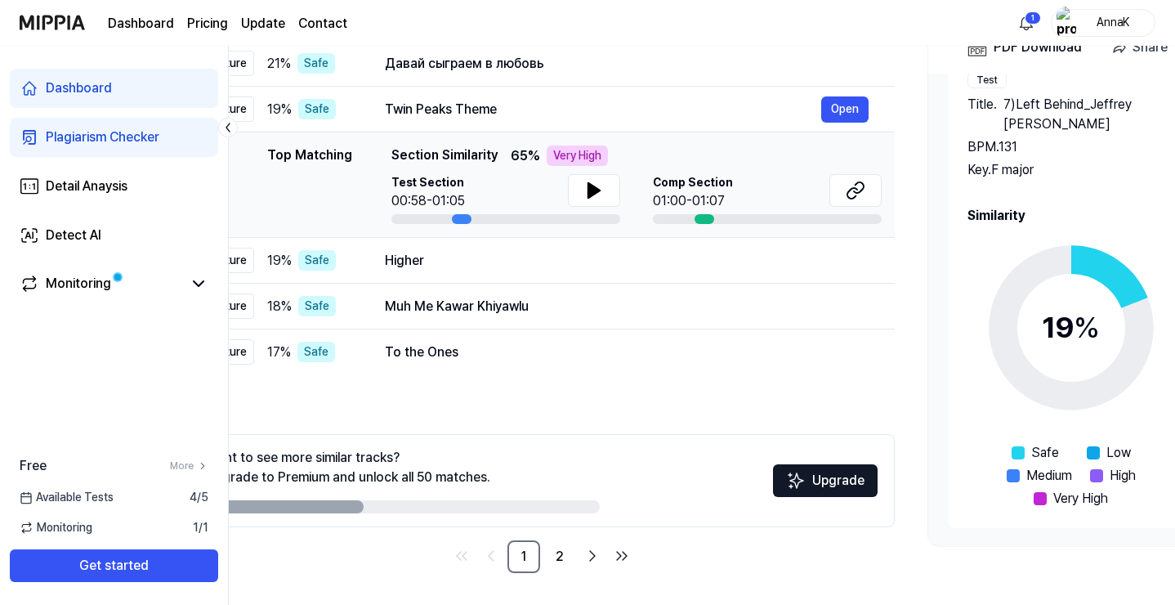
scroll to position [0, 74]
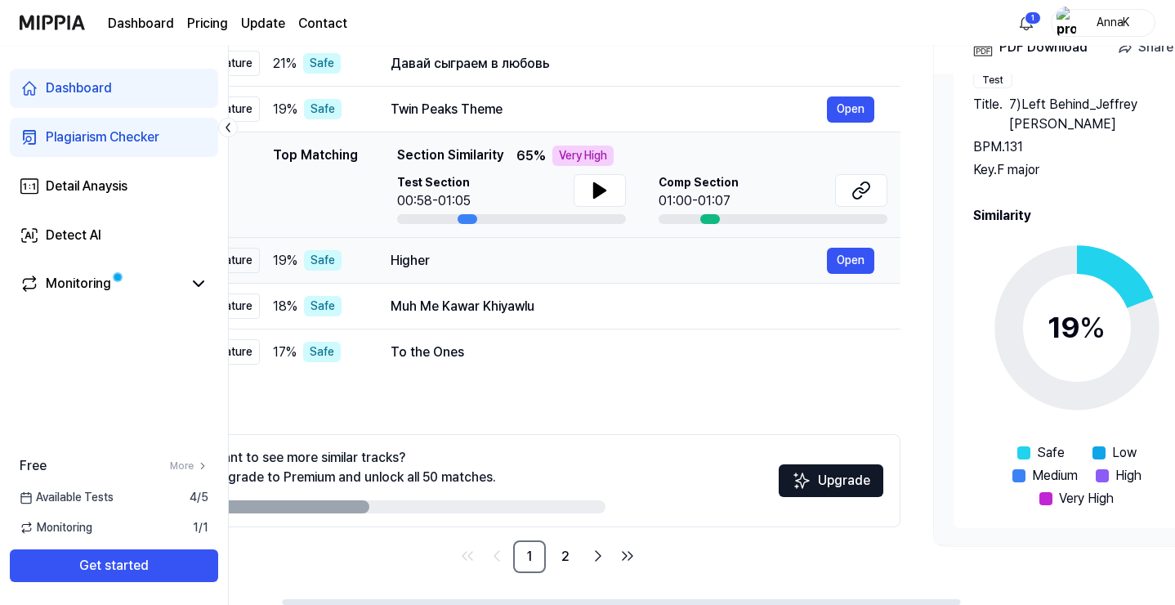
click at [618, 268] on div "Higher" at bounding box center [608, 261] width 436 height 20
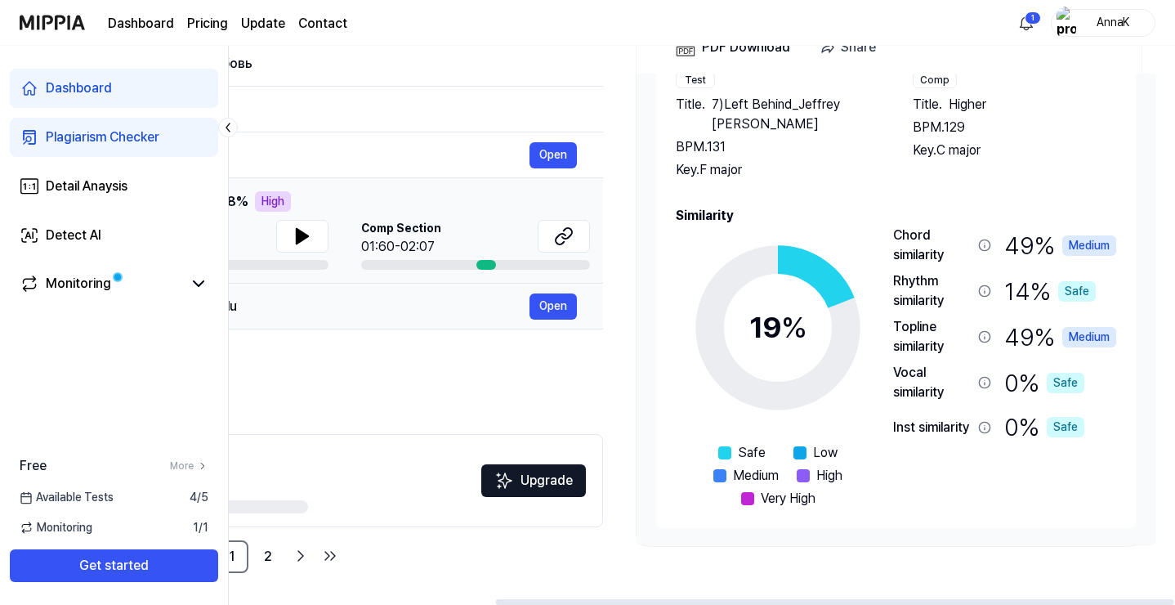
scroll to position [0, 371]
click at [351, 315] on div "Muh Me Kawar Khiyawlu" at bounding box center [311, 307] width 436 height 20
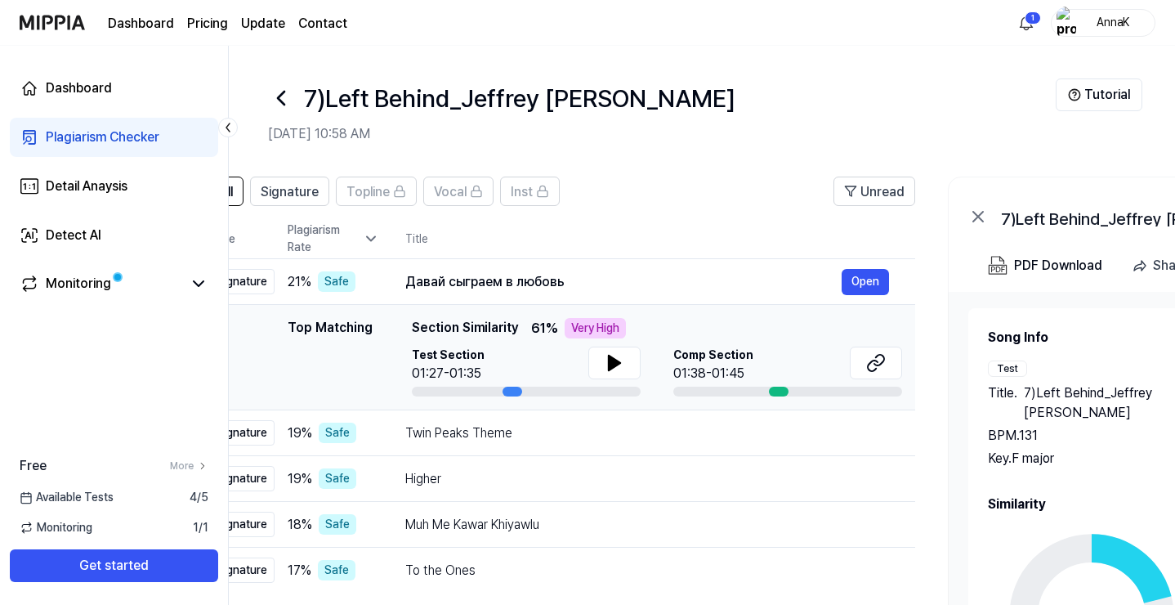
scroll to position [0, 63]
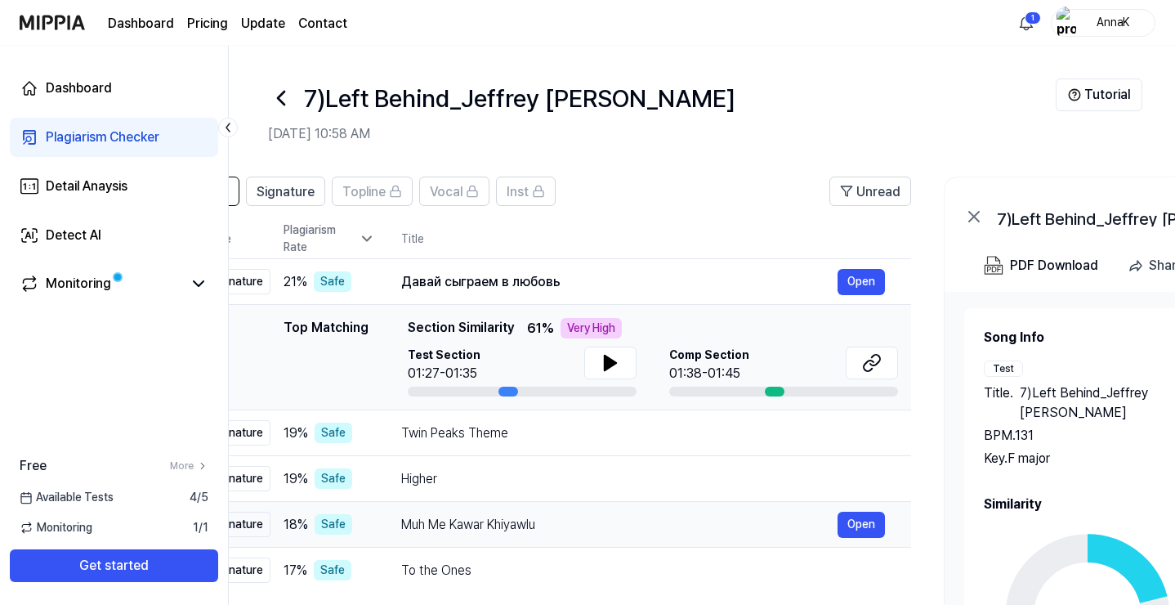
click at [661, 524] on div "Muh Me Kawar Khiyawlu" at bounding box center [619, 525] width 436 height 20
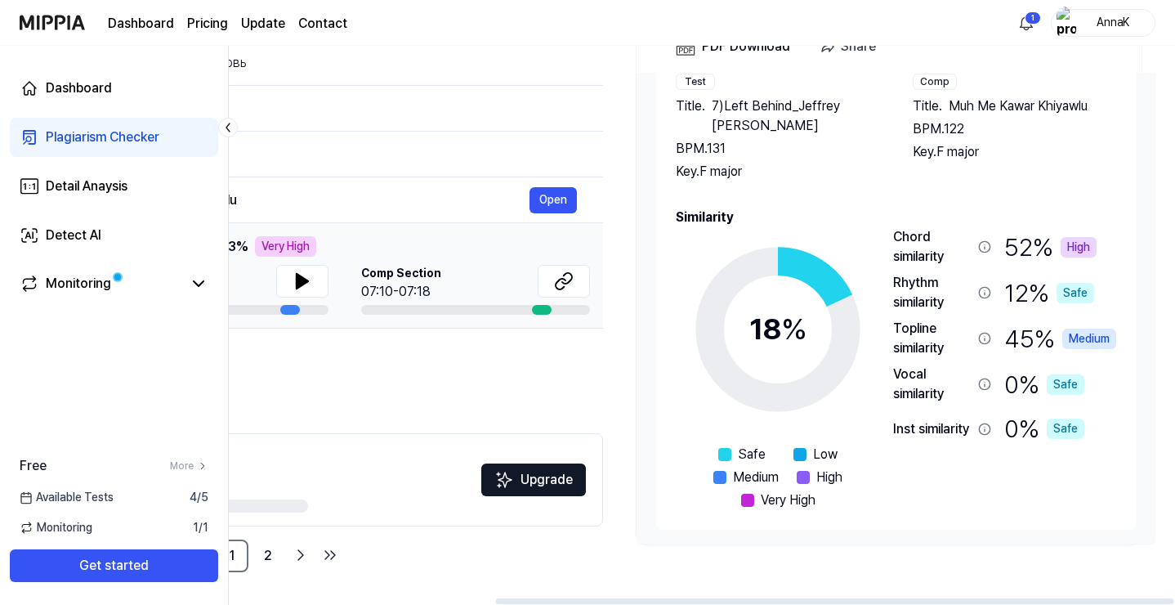
scroll to position [219, 0]
click at [362, 356] on div "To the Ones" at bounding box center [311, 351] width 436 height 20
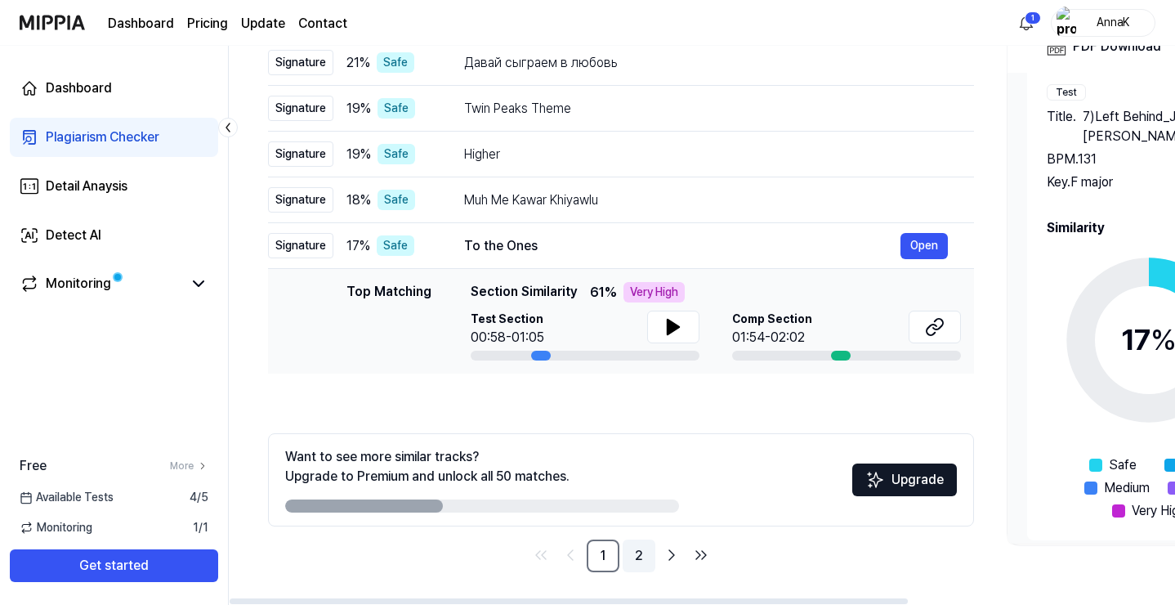
click at [631, 549] on link "2" at bounding box center [638, 555] width 33 height 33
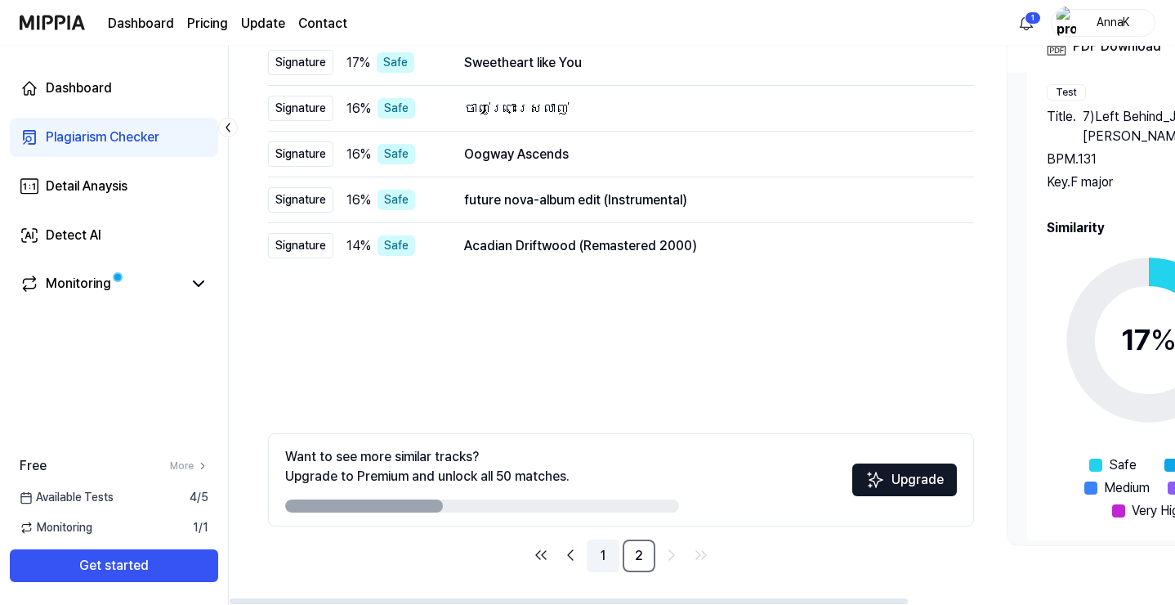
click at [606, 560] on link "1" at bounding box center [603, 555] width 33 height 33
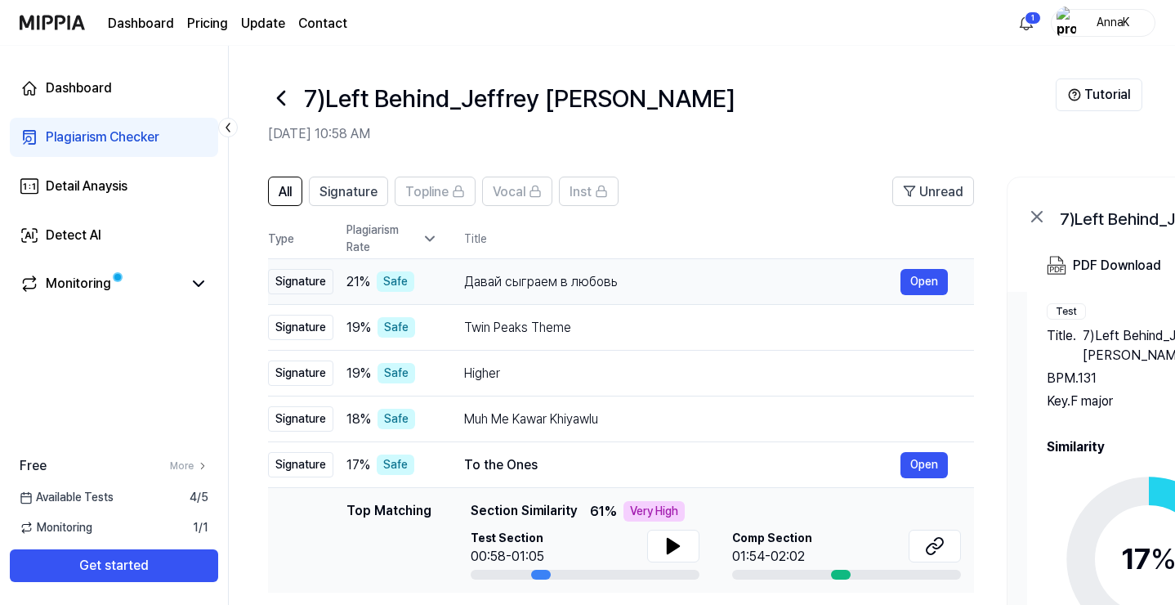
scroll to position [0, 0]
click at [107, 284] on div "Monitoring" at bounding box center [78, 284] width 65 height 20
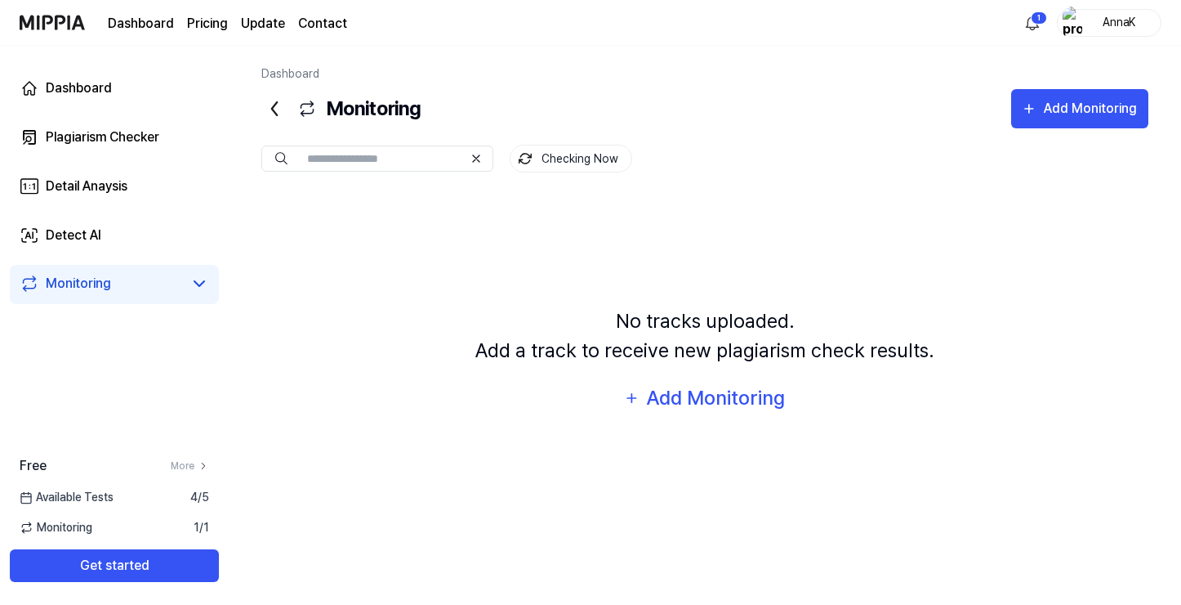
click at [93, 497] on span "Available Tests" at bounding box center [67, 497] width 94 height 17
click at [62, 521] on span "Monitoring" at bounding box center [56, 527] width 73 height 17
click at [208, 497] on span "4 / 5" at bounding box center [199, 497] width 19 height 17
click at [206, 466] on icon at bounding box center [203, 465] width 11 height 11
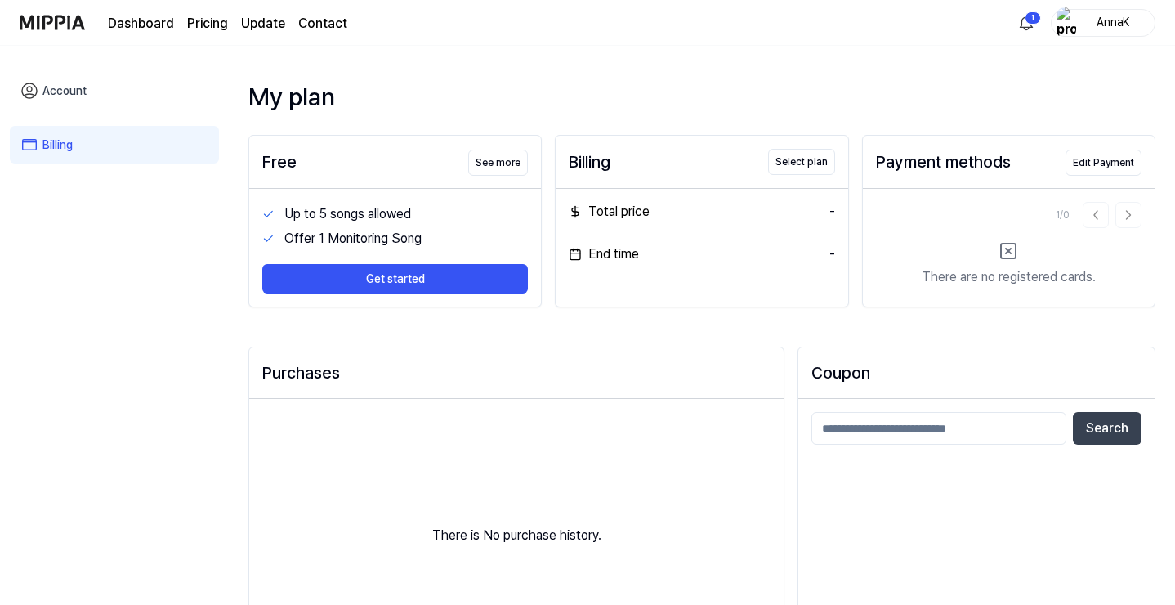
click at [81, 96] on link "Account" at bounding box center [114, 91] width 209 height 38
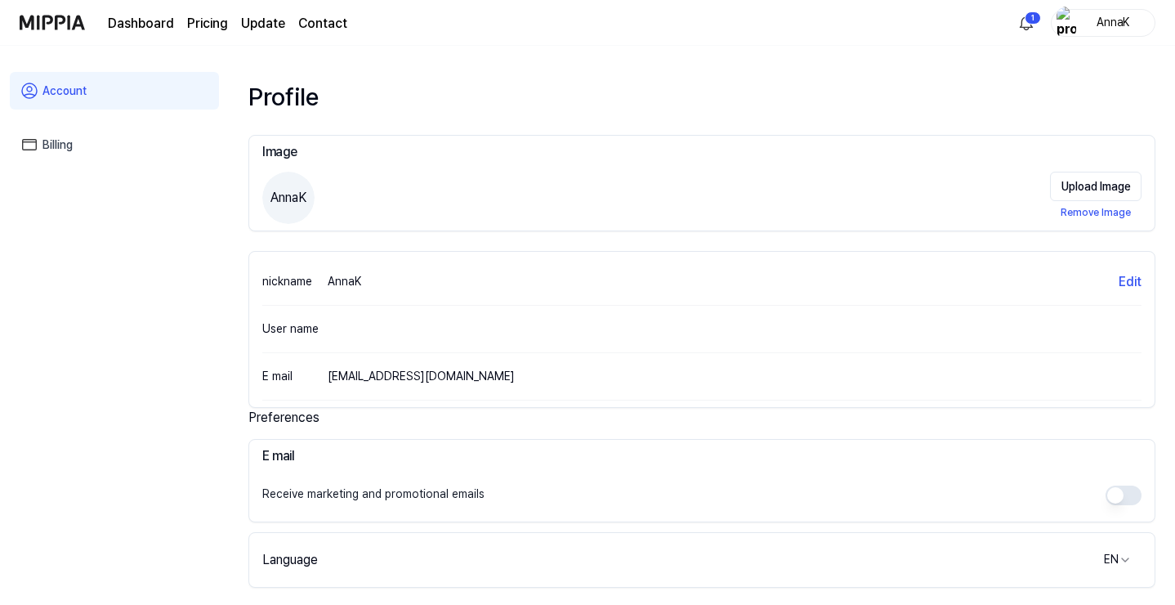
click at [140, 20] on link "Dashboard" at bounding box center [141, 24] width 66 height 20
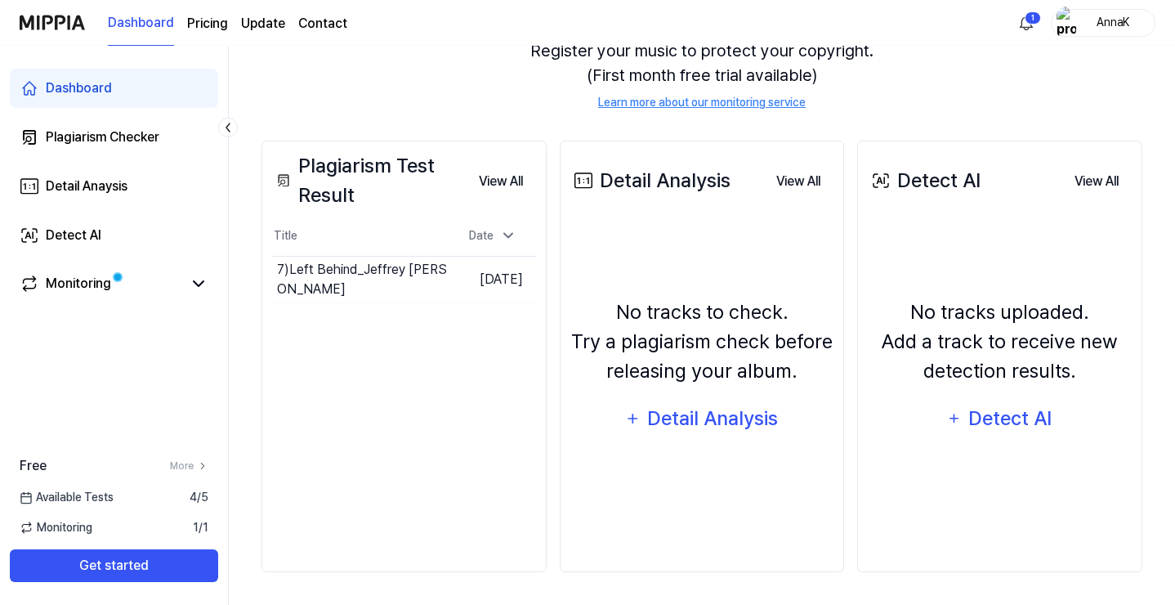
scroll to position [195, 0]
click at [503, 239] on icon at bounding box center [508, 235] width 16 height 16
click at [496, 239] on div "Date" at bounding box center [492, 235] width 60 height 27
click at [105, 144] on div "Plagiarism Checker" at bounding box center [103, 137] width 114 height 20
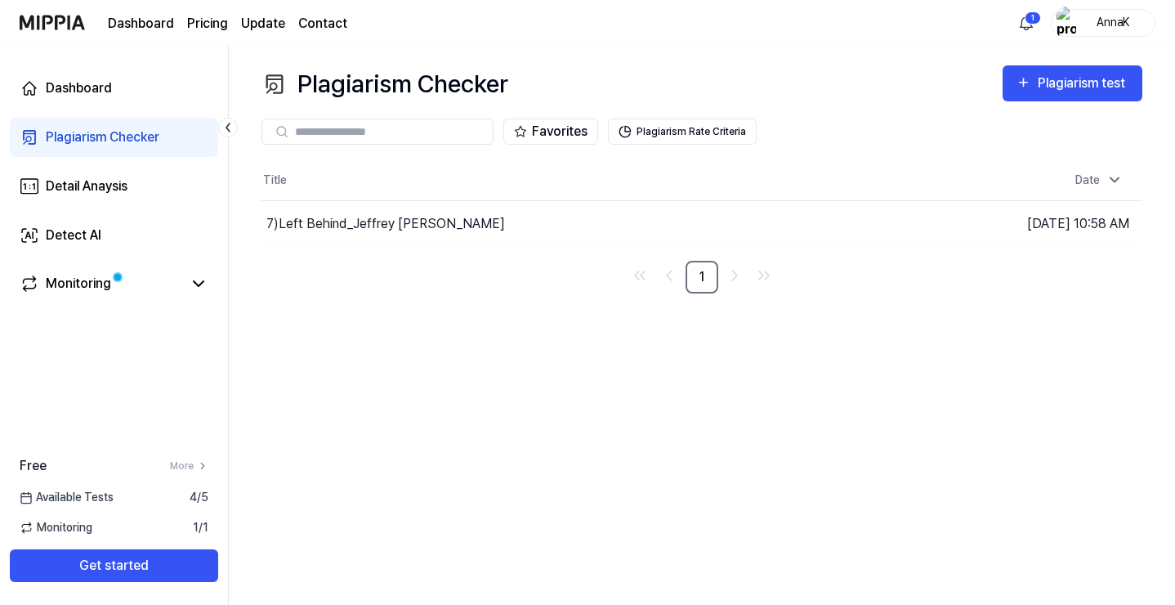
scroll to position [0, 0]
click at [1015, 78] on button "Plagiarism test" at bounding box center [1079, 83] width 140 height 36
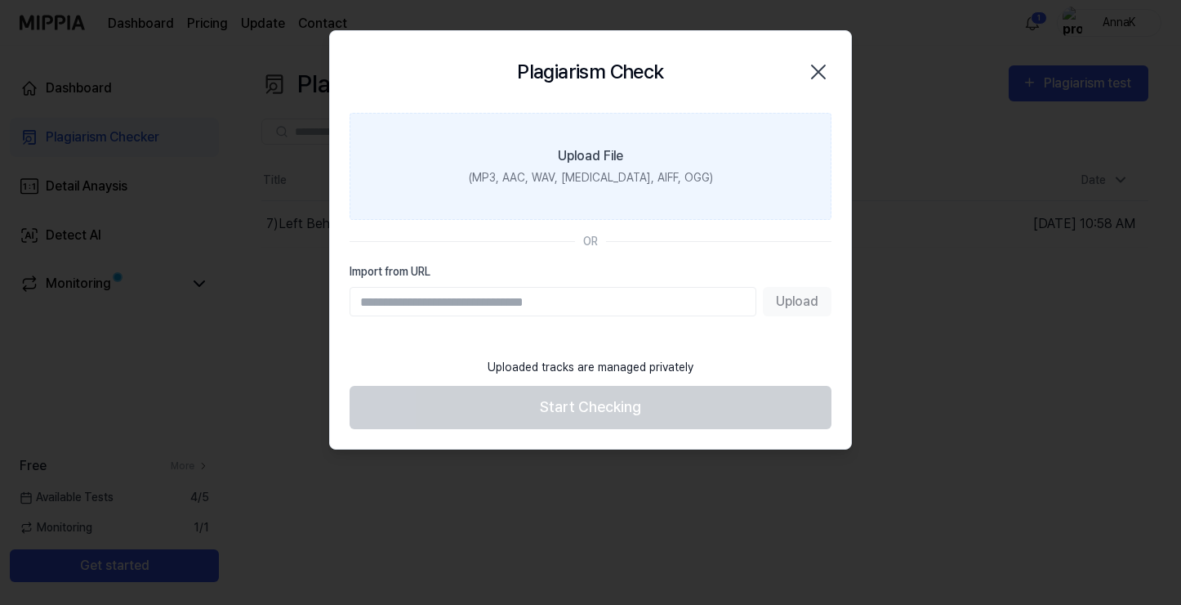
click at [654, 181] on div "(MP3, AAC, WAV, FLAC, AIFF, OGG)" at bounding box center [591, 177] width 244 height 17
click at [0, 0] on input "Upload File (MP3, AAC, WAV, FLAC, AIFF, OGG)" at bounding box center [0, 0] width 0 height 0
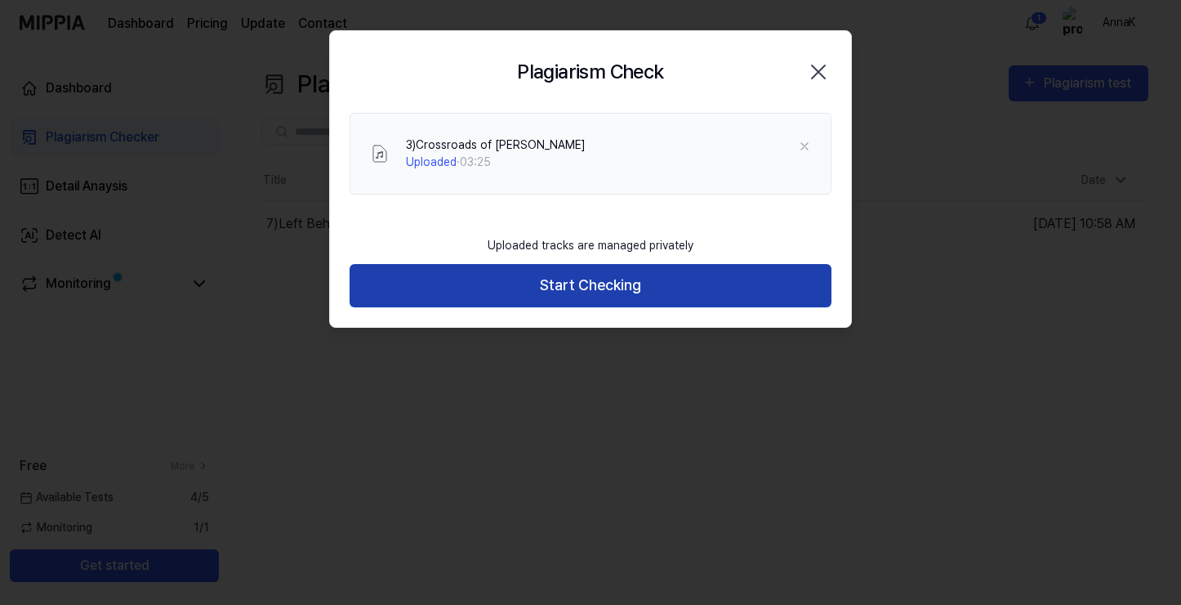
click at [703, 286] on button "Start Checking" at bounding box center [591, 285] width 482 height 43
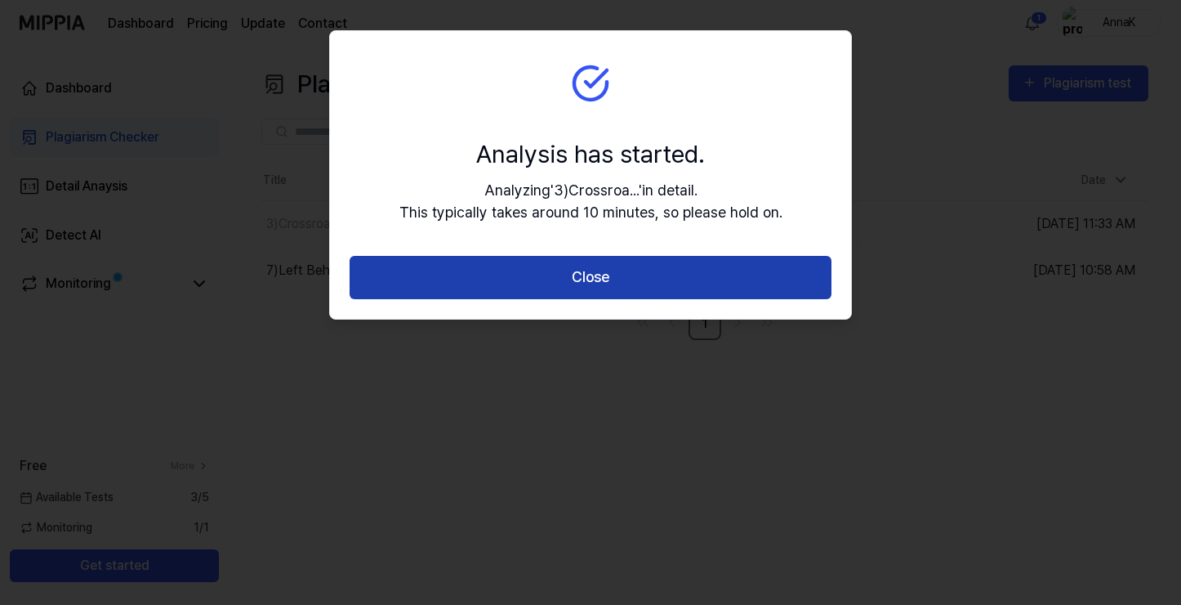
click at [717, 274] on button "Close" at bounding box center [591, 277] width 482 height 43
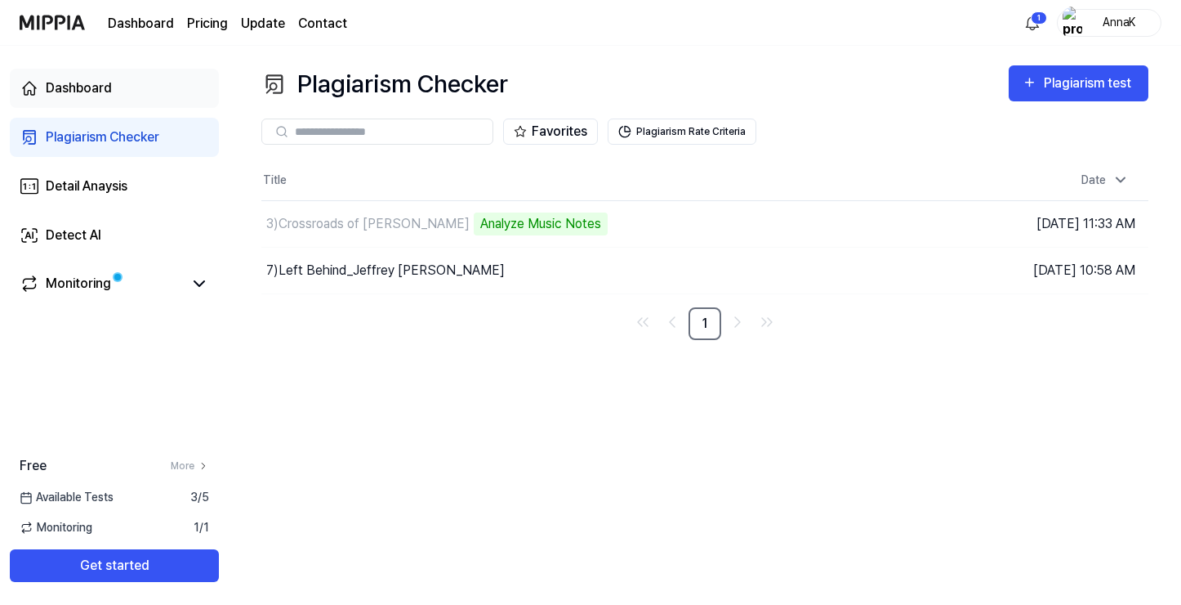
click at [124, 83] on link "Dashboard" at bounding box center [114, 88] width 209 height 39
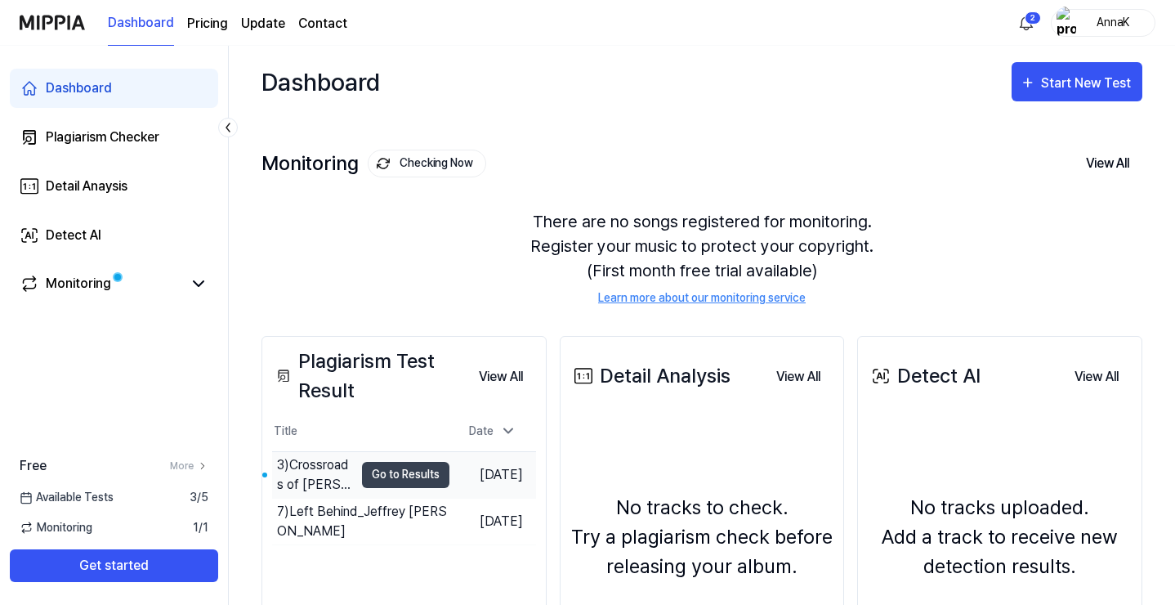
click at [301, 463] on div "3)Crossroads of Life_Jeffrey Penn Johnson" at bounding box center [315, 474] width 77 height 39
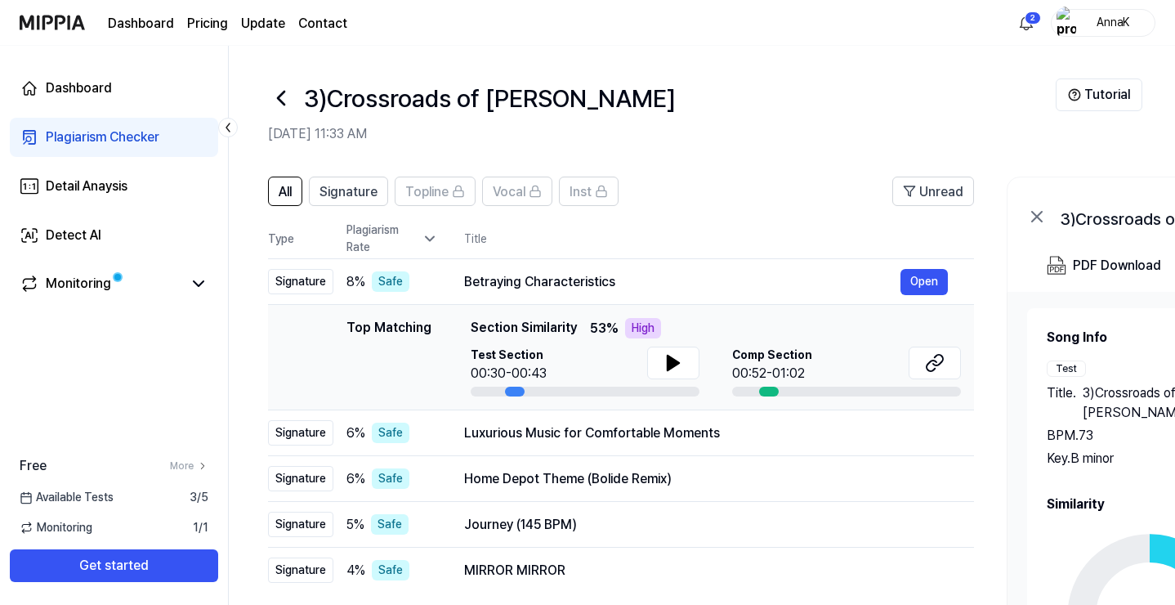
click at [284, 96] on icon at bounding box center [281, 98] width 26 height 26
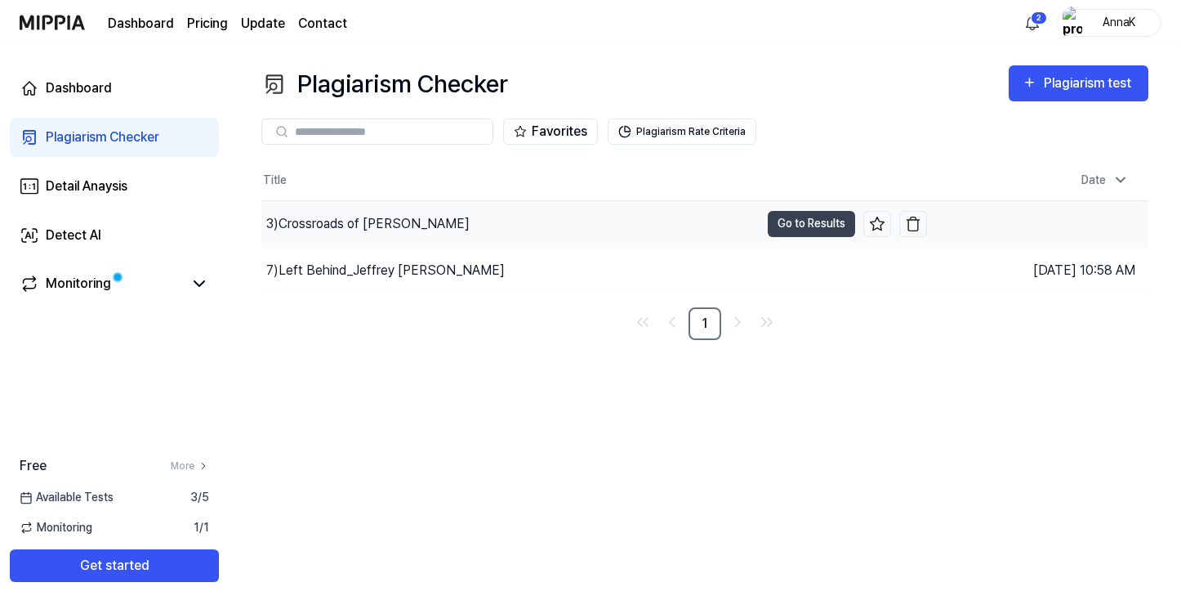
click at [319, 226] on div "3)Crossroads of Life_Jeffrey Penn Johnson" at bounding box center [367, 224] width 203 height 20
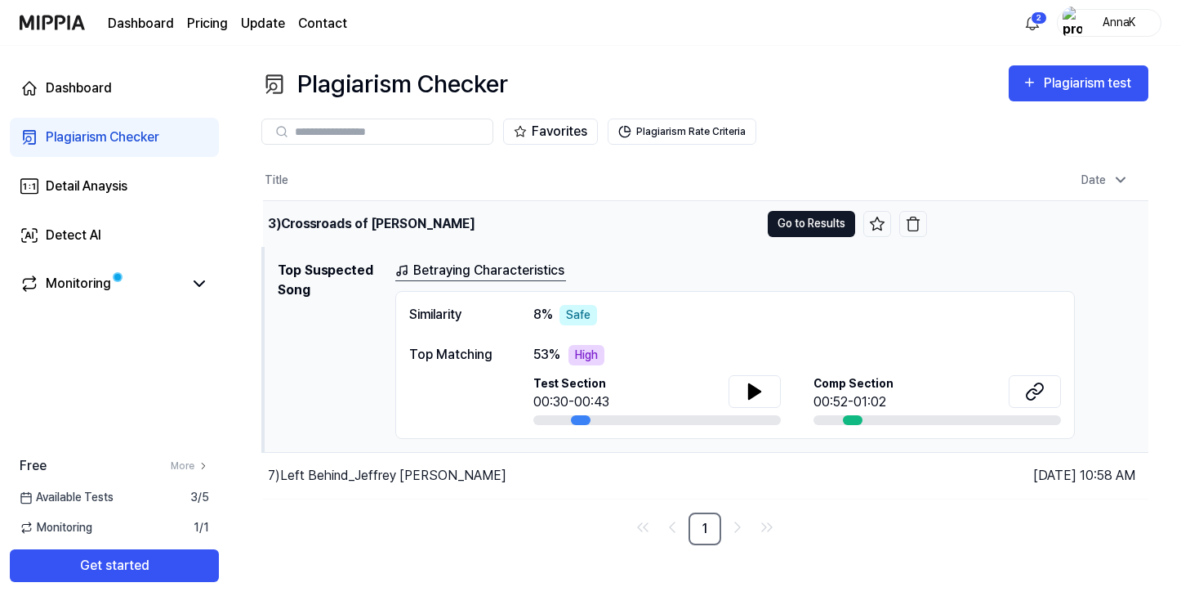
click at [789, 225] on button "Go to Results" at bounding box center [811, 224] width 87 height 26
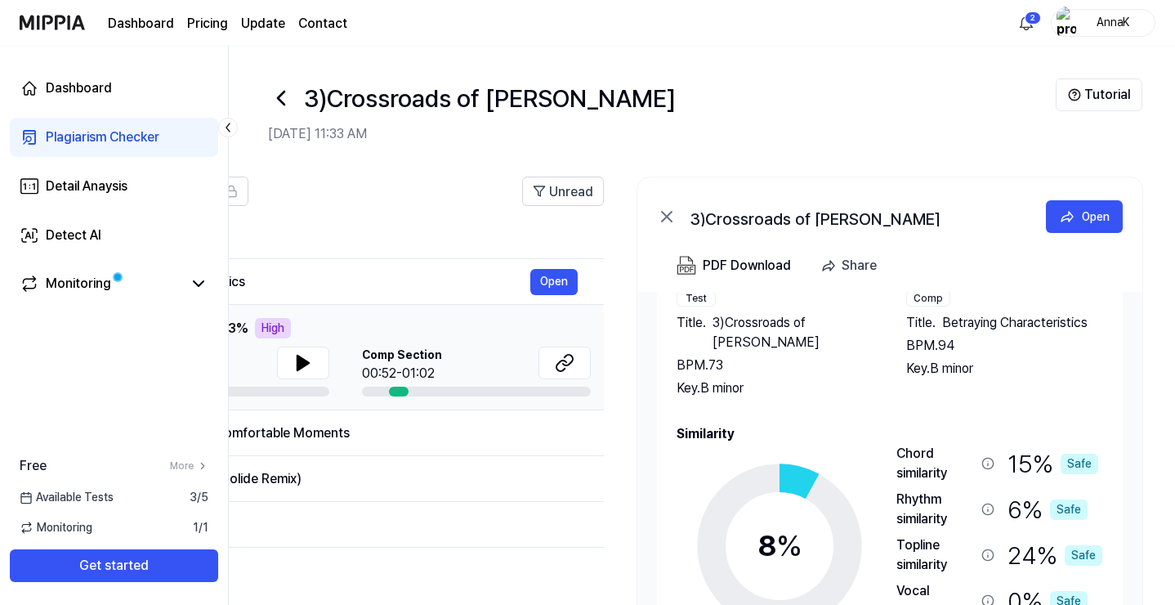
click at [289, 95] on icon at bounding box center [281, 98] width 26 height 26
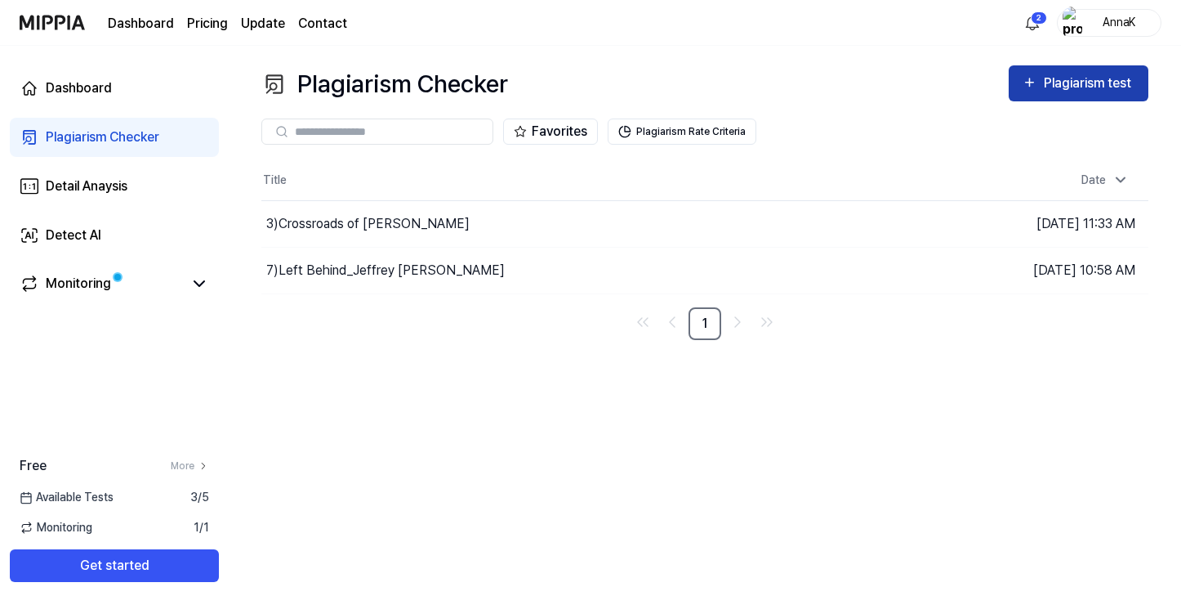
click at [1038, 91] on div "Plagiarism test" at bounding box center [1079, 83] width 114 height 21
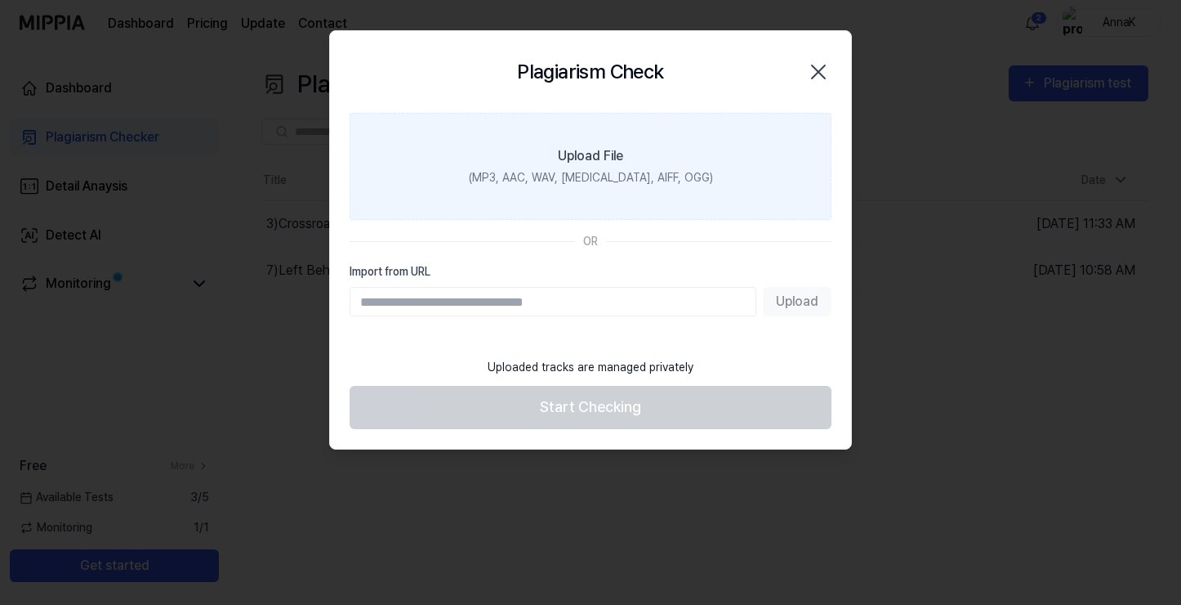
click at [565, 169] on div "(MP3, AAC, WAV, FLAC, AIFF, OGG)" at bounding box center [591, 177] width 244 height 17
click at [0, 0] on input "Upload File (MP3, AAC, WAV, FLAC, AIFF, OGG)" at bounding box center [0, 0] width 0 height 0
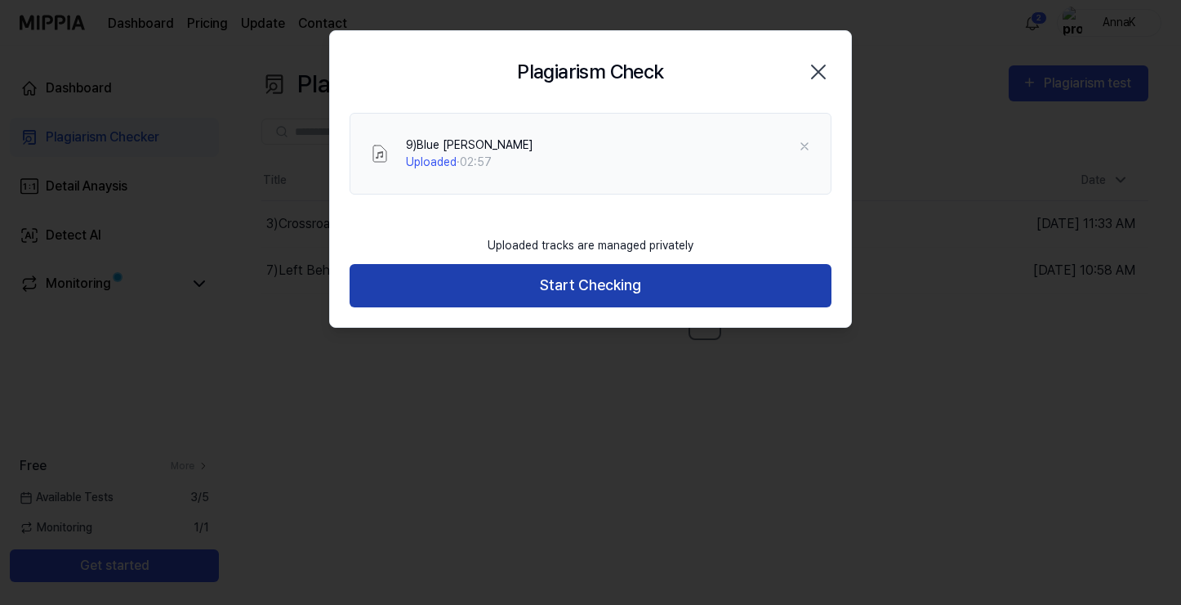
click at [685, 279] on button "Start Checking" at bounding box center [591, 285] width 482 height 43
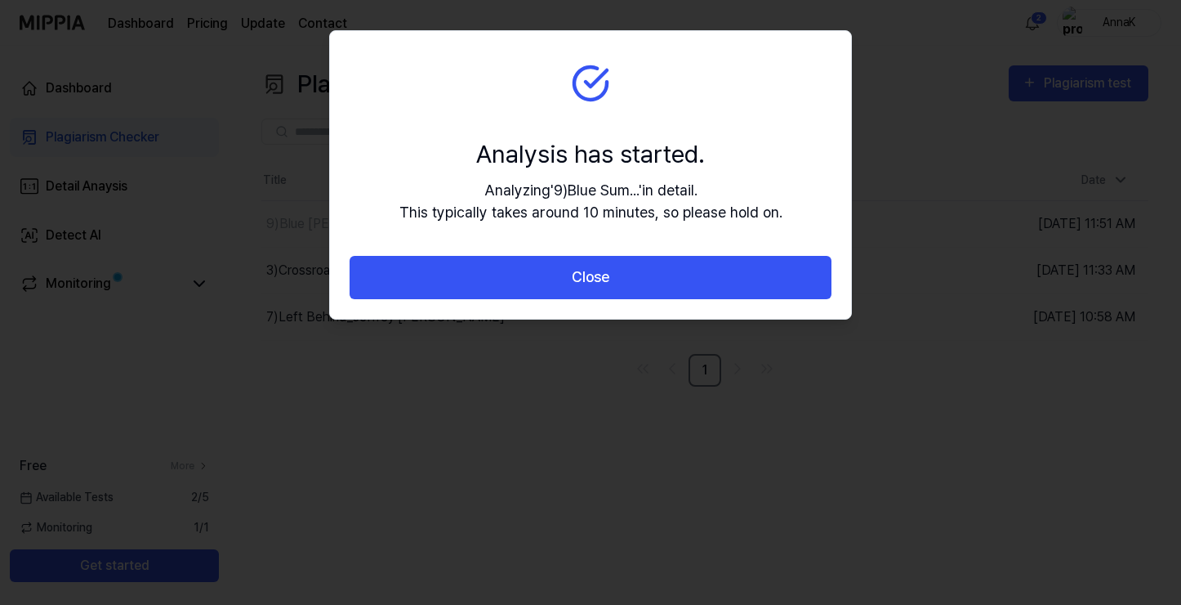
click at [684, 279] on button "Close" at bounding box center [591, 277] width 482 height 43
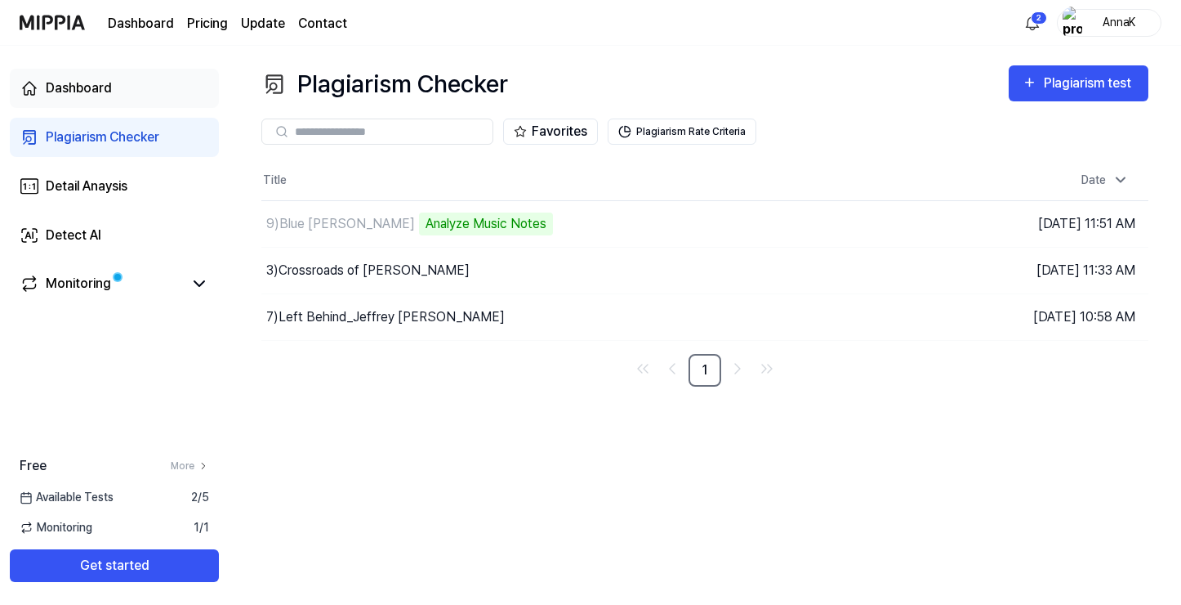
click at [127, 87] on link "Dashboard" at bounding box center [114, 88] width 209 height 39
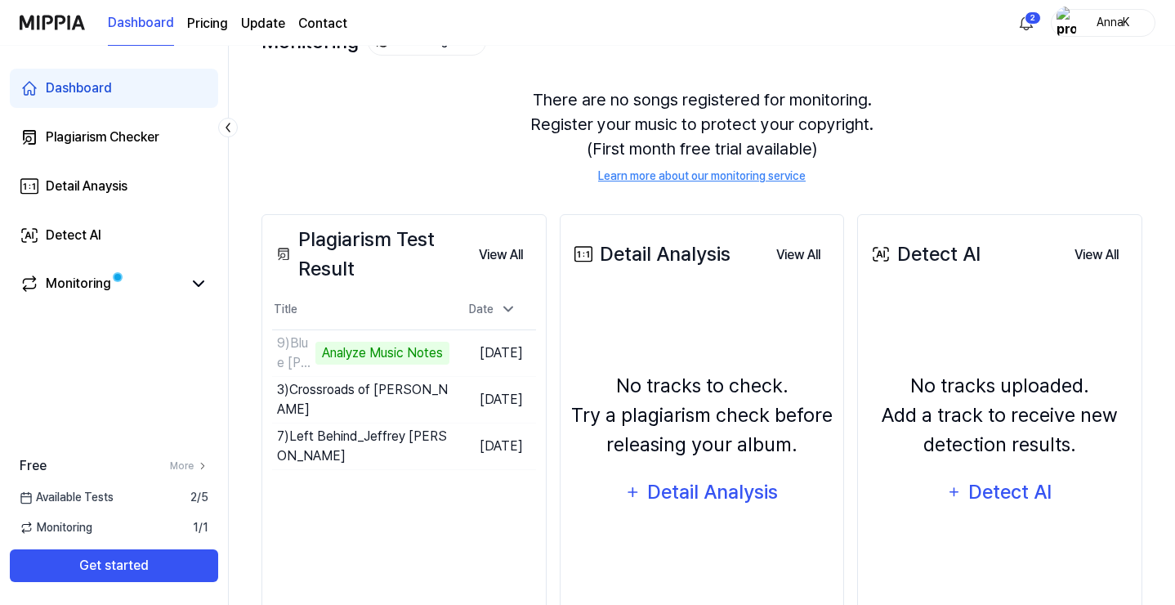
scroll to position [127, 0]
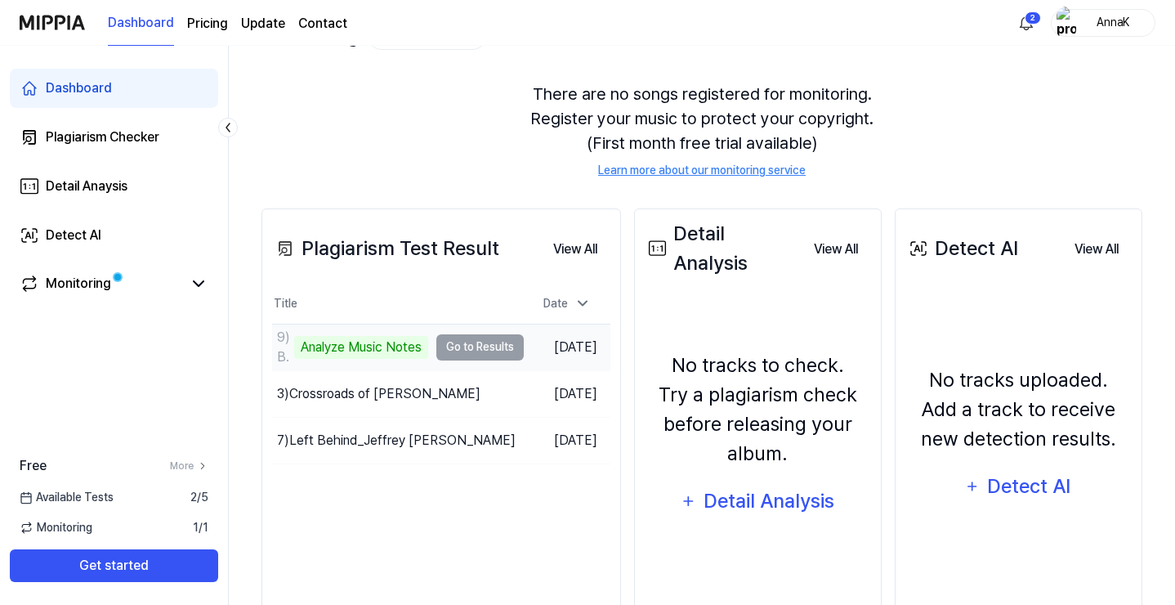
click at [380, 349] on div "Analyze Music Notes" at bounding box center [361, 347] width 134 height 23
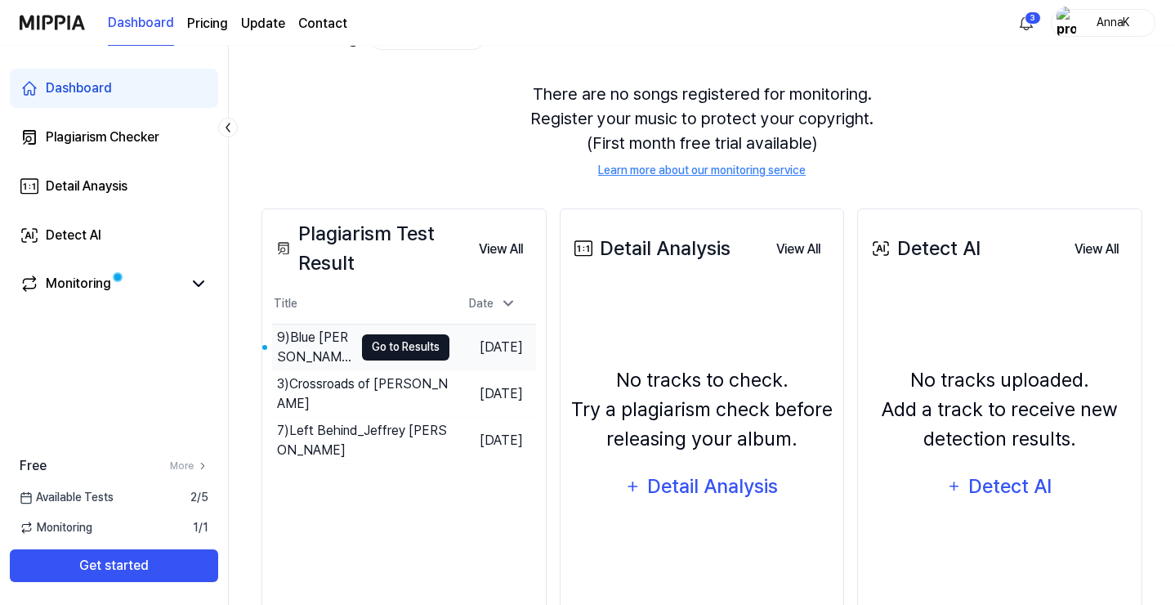
click at [362, 347] on button "Go to Results" at bounding box center [405, 347] width 87 height 26
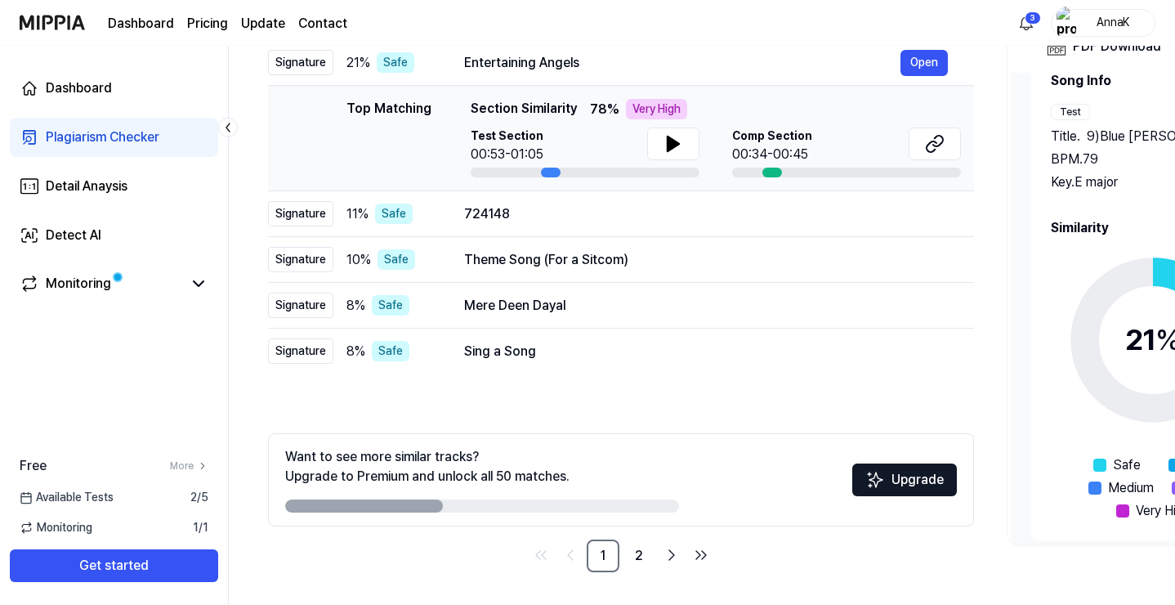
scroll to position [0, 0]
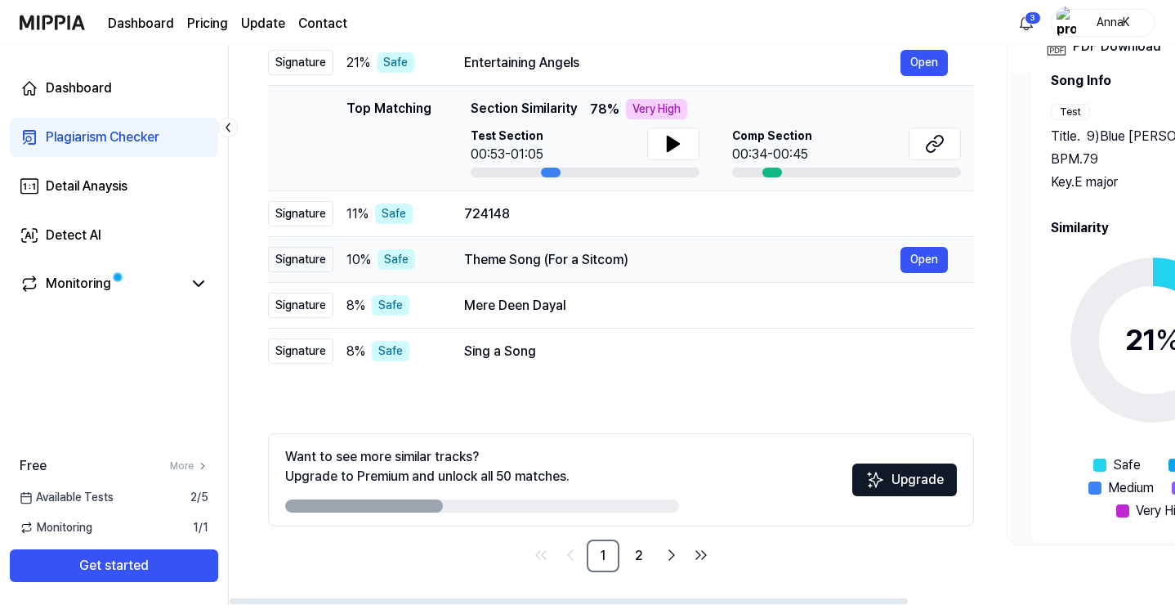
click at [514, 261] on div "Theme Song (For a Sitcom)" at bounding box center [682, 260] width 436 height 20
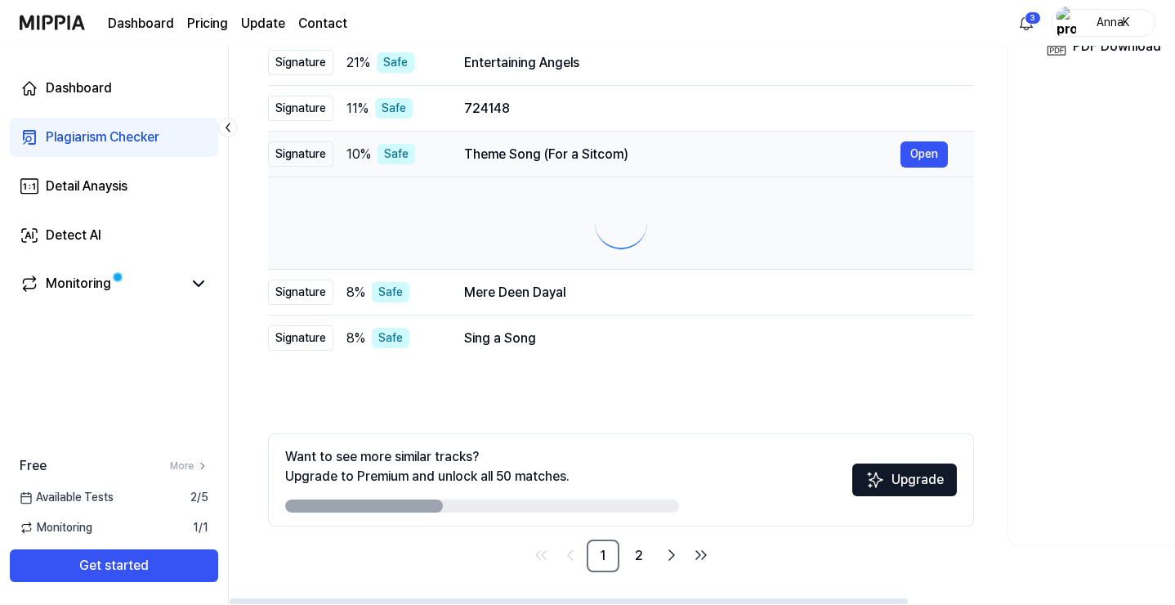
click at [514, 261] on td at bounding box center [621, 223] width 706 height 92
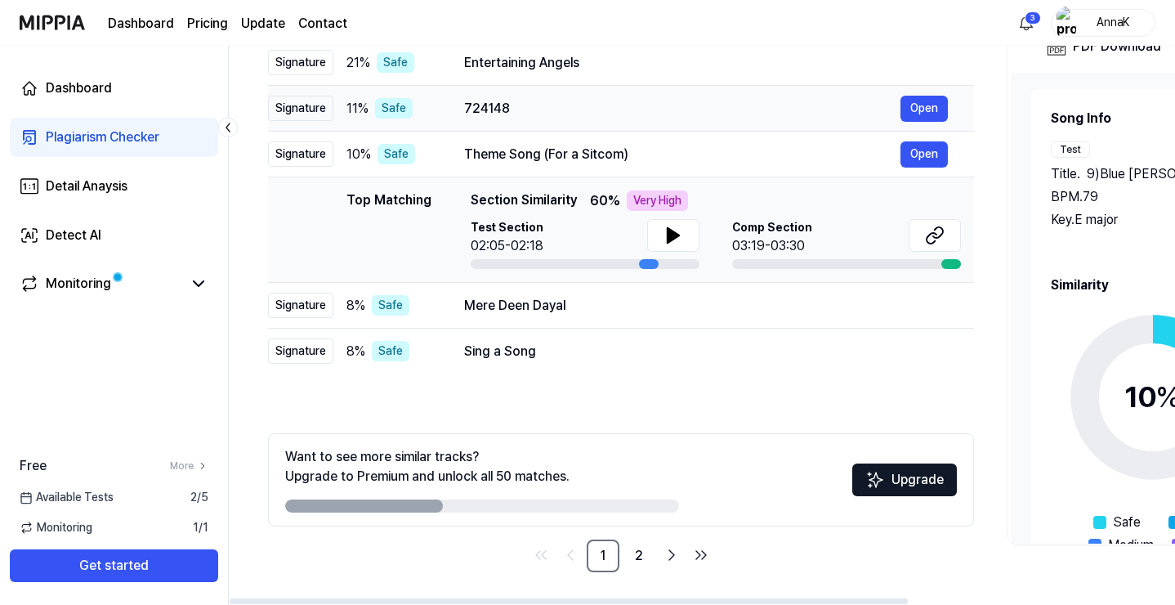
click at [524, 112] on div "724148" at bounding box center [682, 109] width 436 height 20
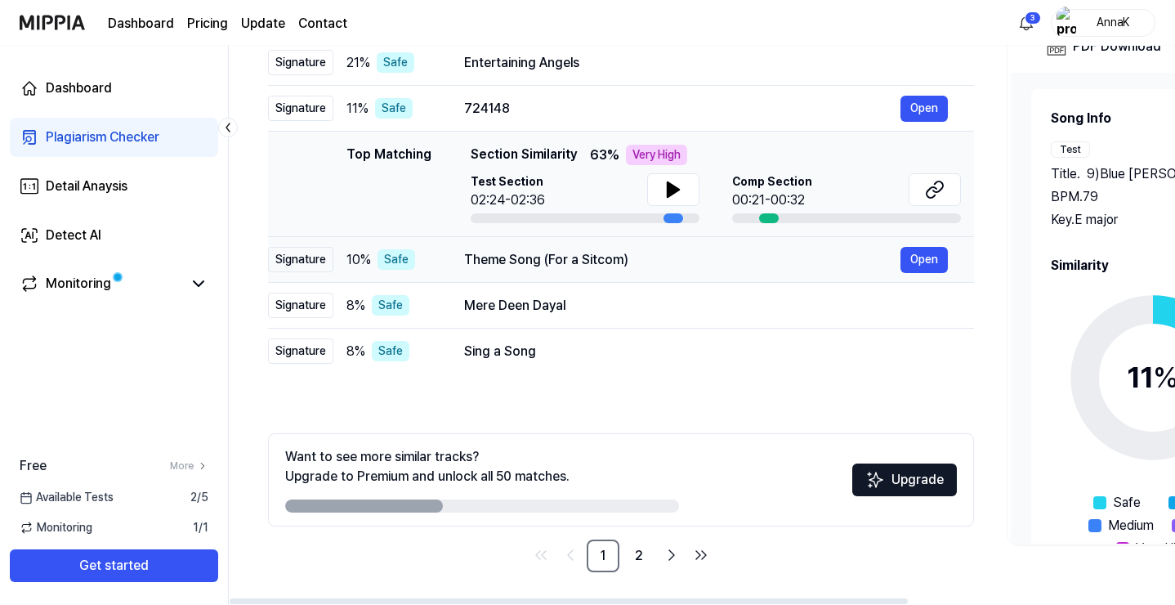
click at [520, 268] on div "Theme Song (For a Sitcom)" at bounding box center [682, 260] width 436 height 20
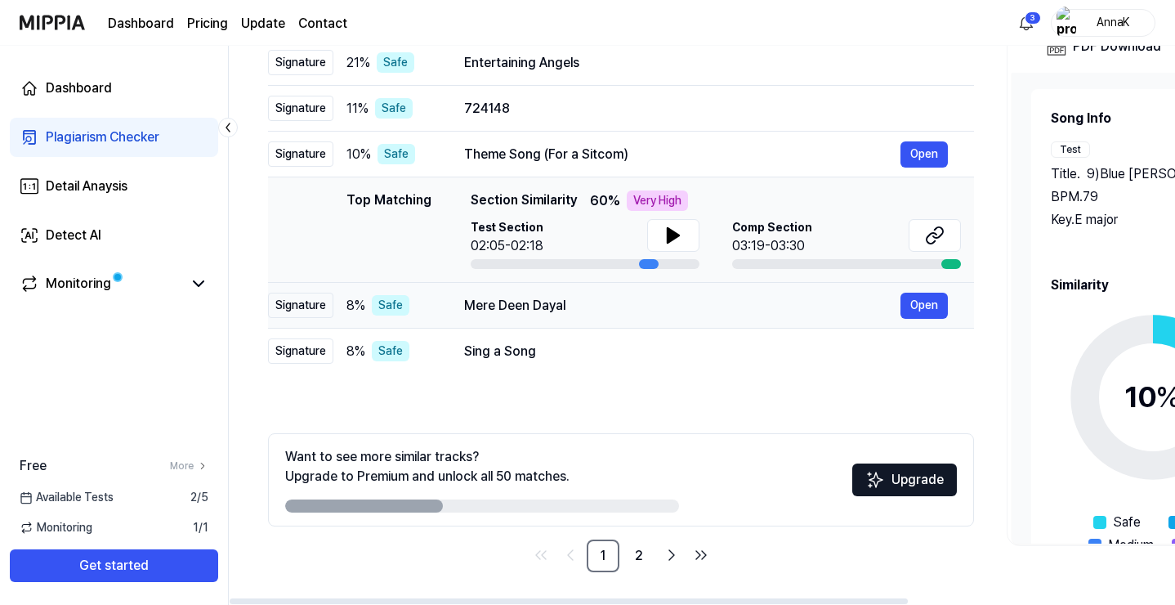
click at [514, 311] on div "Mere Deen Dayal" at bounding box center [682, 306] width 436 height 20
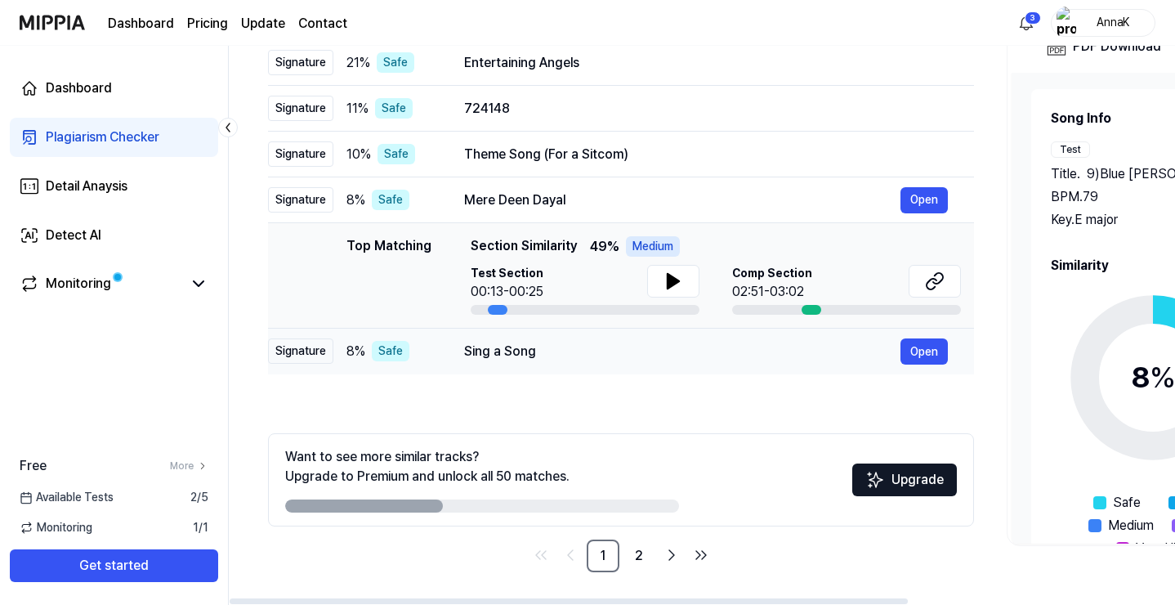
click at [503, 359] on div "Sing a Song" at bounding box center [682, 351] width 436 height 20
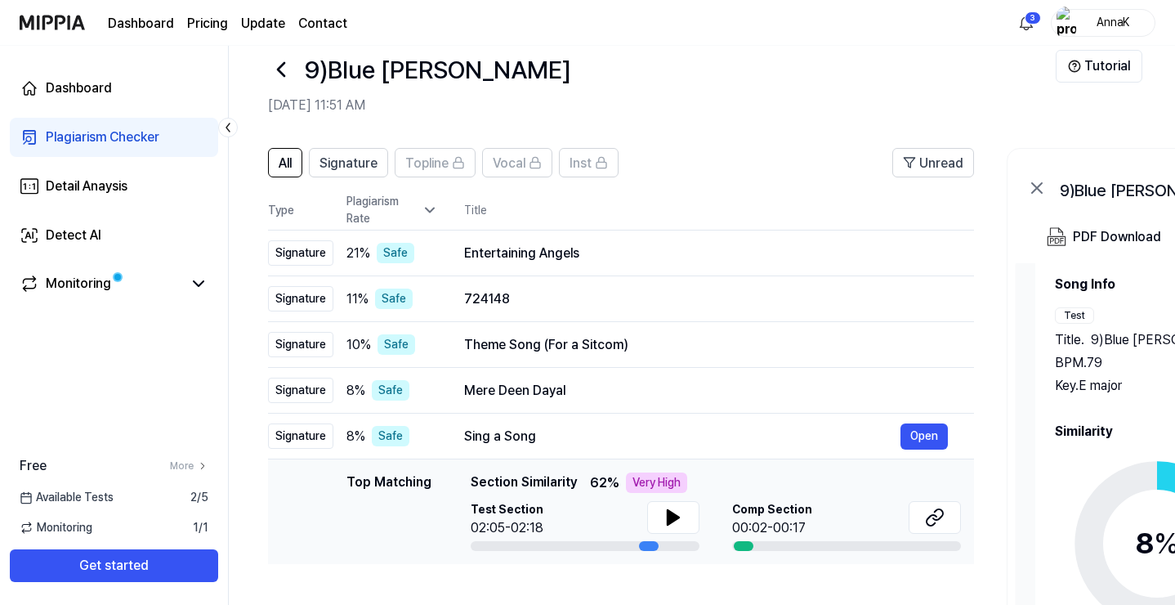
scroll to position [20, 0]
